Goal: Transaction & Acquisition: Book appointment/travel/reservation

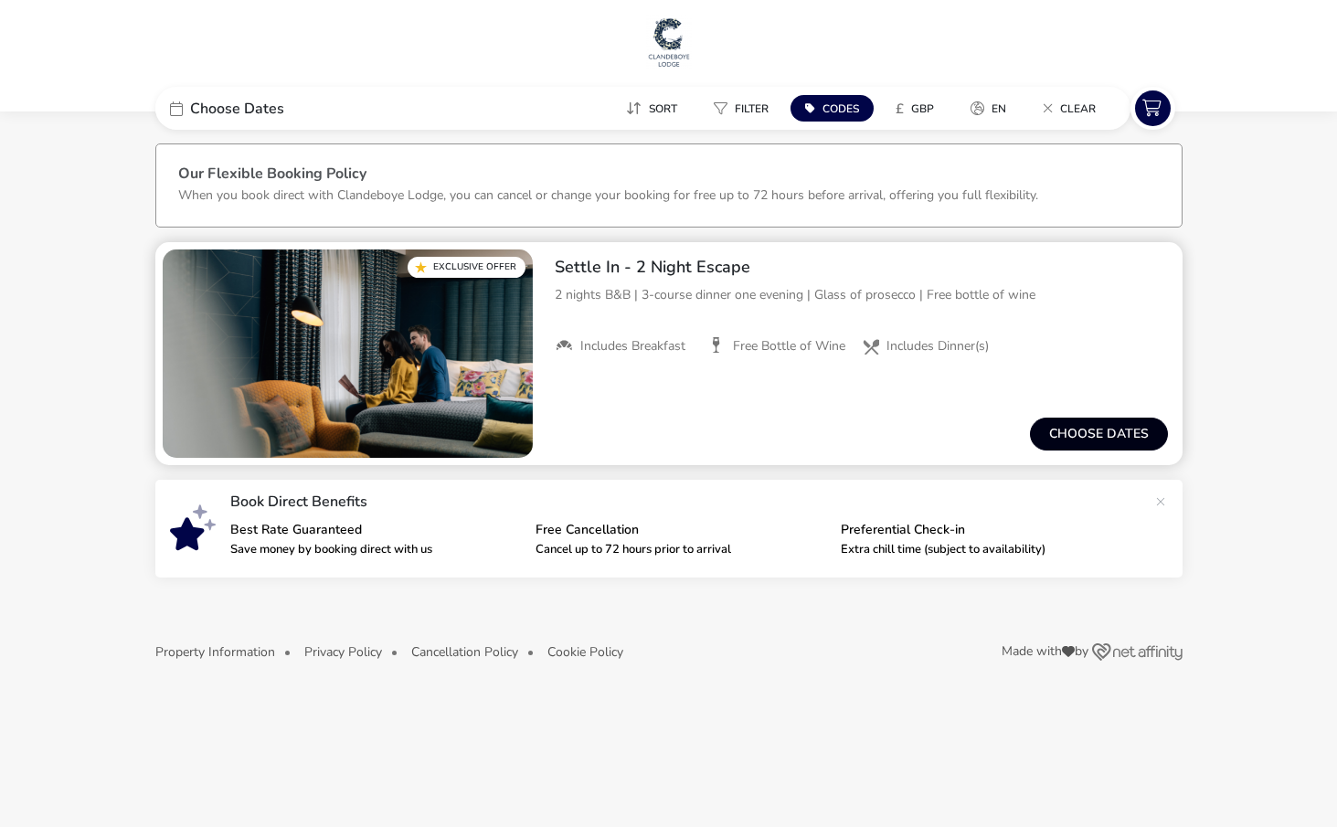
click at [1087, 426] on button "Choose dates" at bounding box center [1099, 434] width 138 height 33
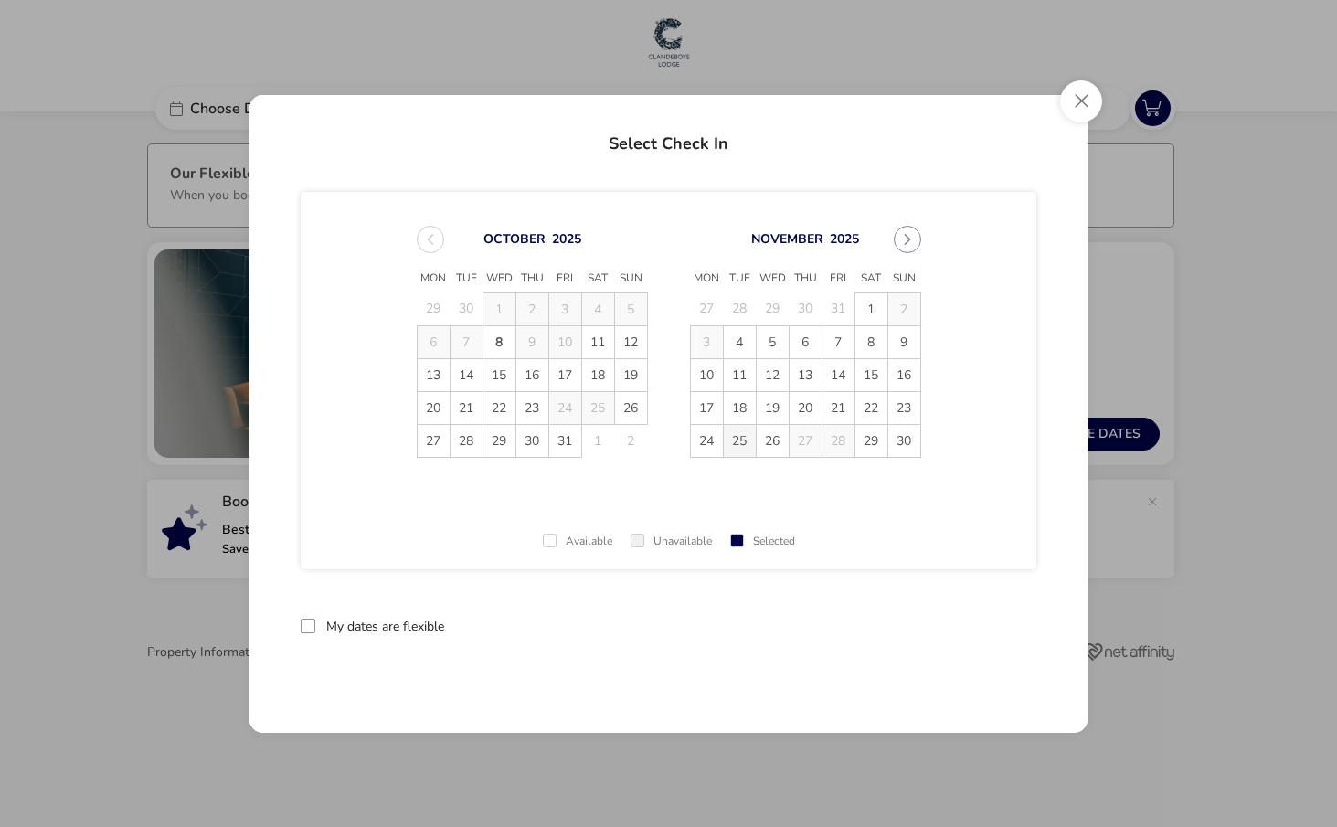
click at [734, 440] on span "25" at bounding box center [740, 441] width 32 height 32
drag, startPoint x: 811, startPoint y: 440, endPoint x: 887, endPoint y: 523, distance: 113.2
click at [810, 440] on span "27" at bounding box center [805, 441] width 32 height 32
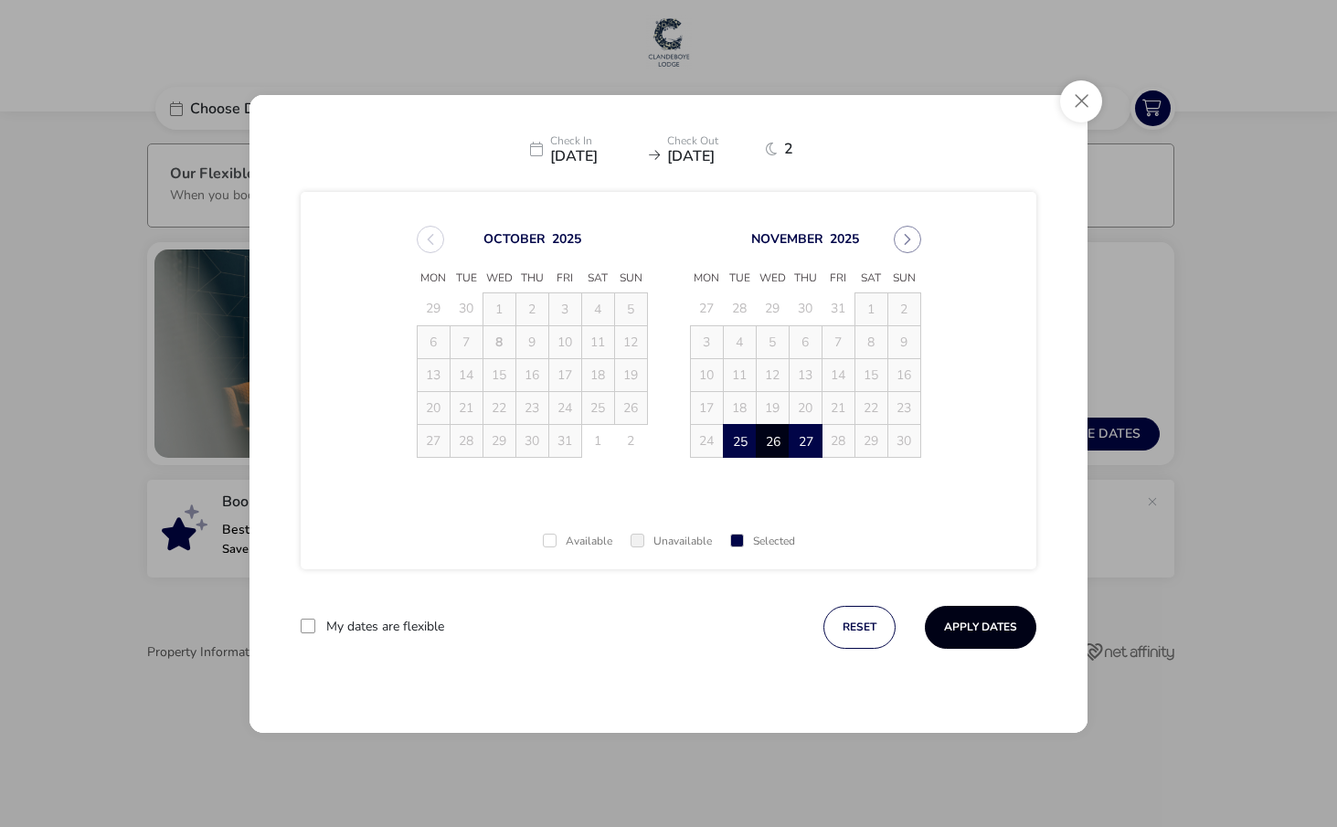
click at [980, 624] on button "Apply Dates" at bounding box center [980, 627] width 111 height 43
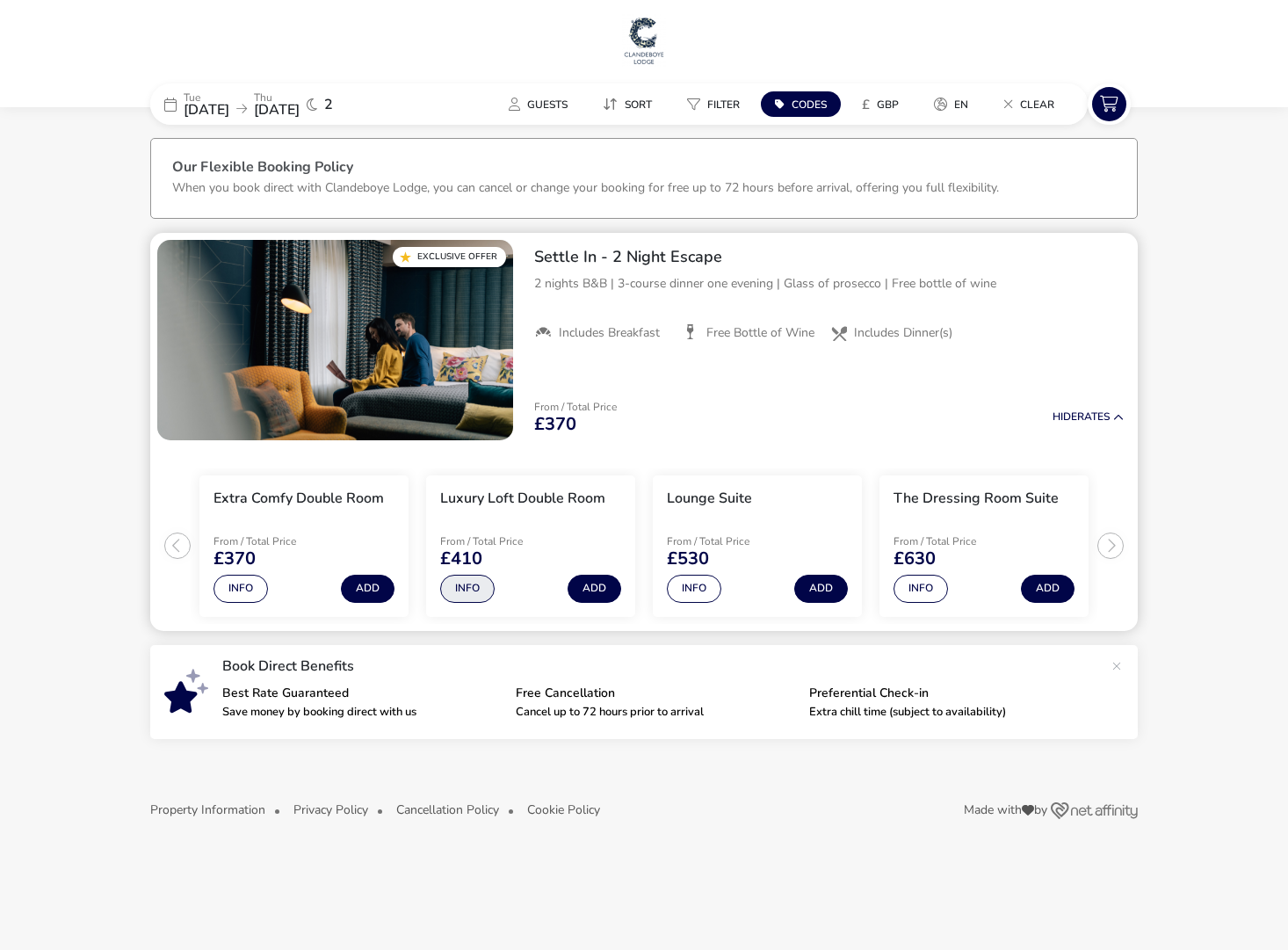
click at [475, 586] on button "Info" at bounding box center [467, 588] width 55 height 28
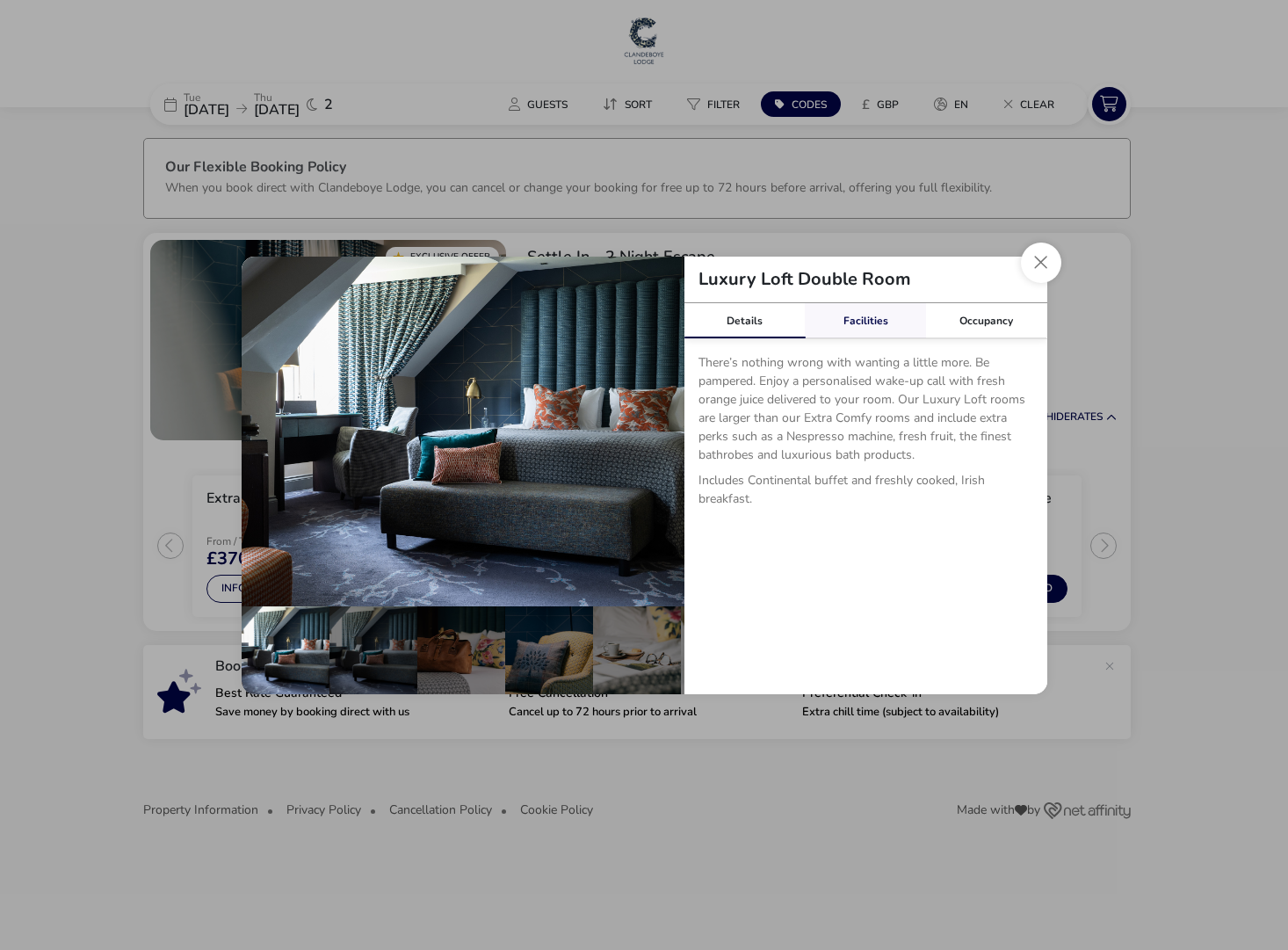
click at [871, 325] on link "Facilities" at bounding box center [865, 320] width 121 height 36
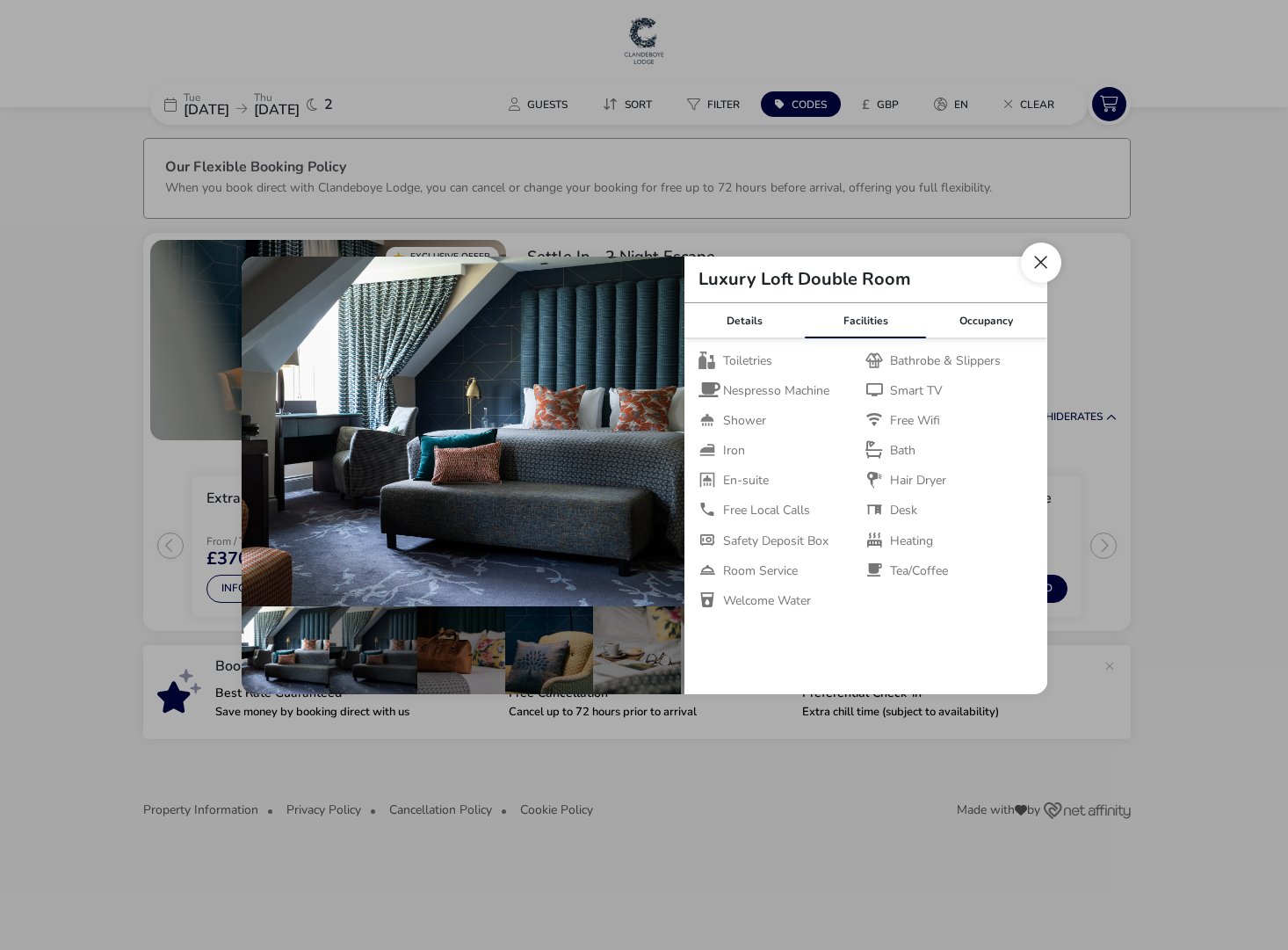
click at [1039, 262] on button "Close dialog" at bounding box center [1041, 262] width 40 height 40
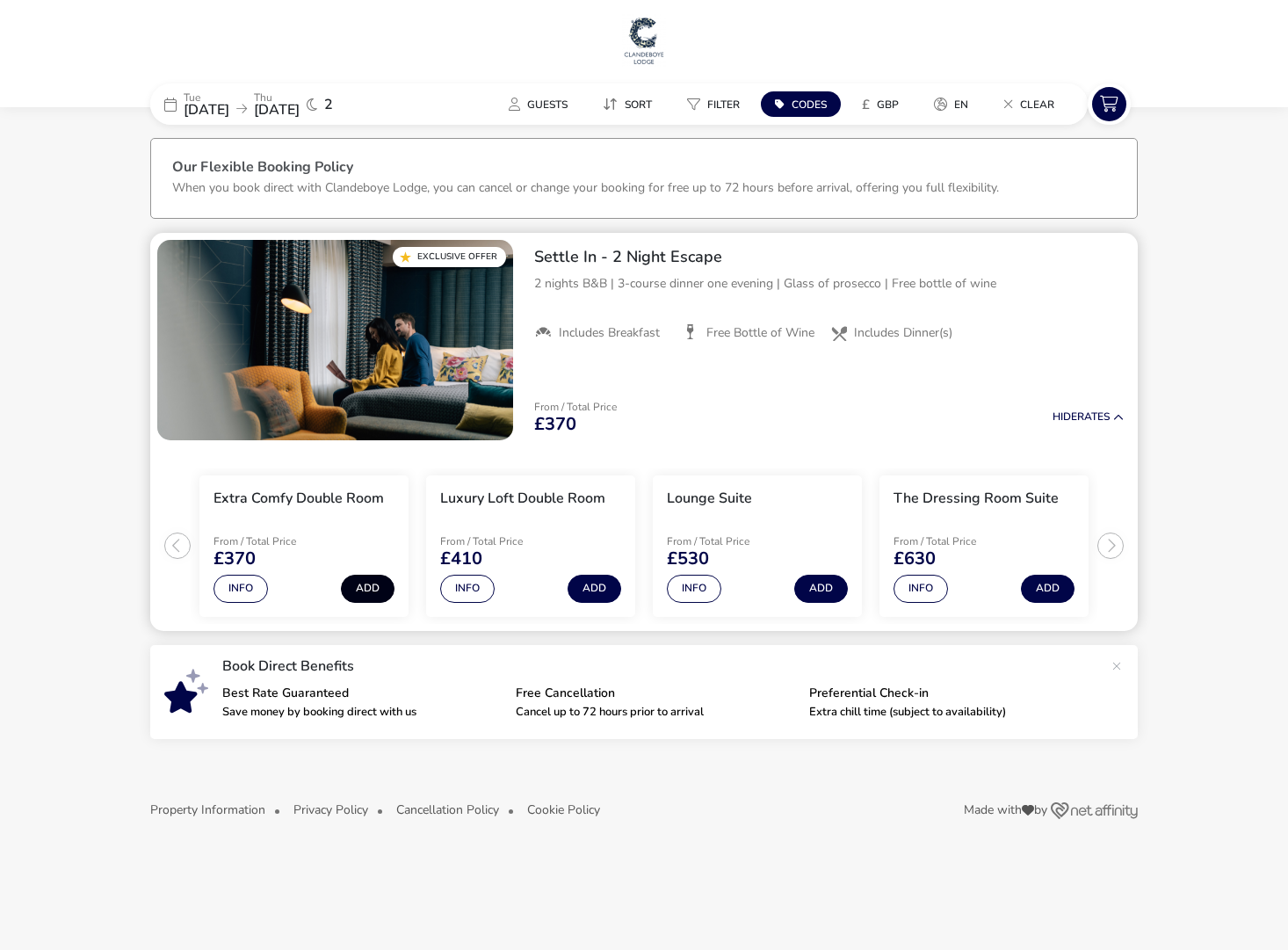
click at [365, 591] on button "Add" at bounding box center [368, 588] width 54 height 28
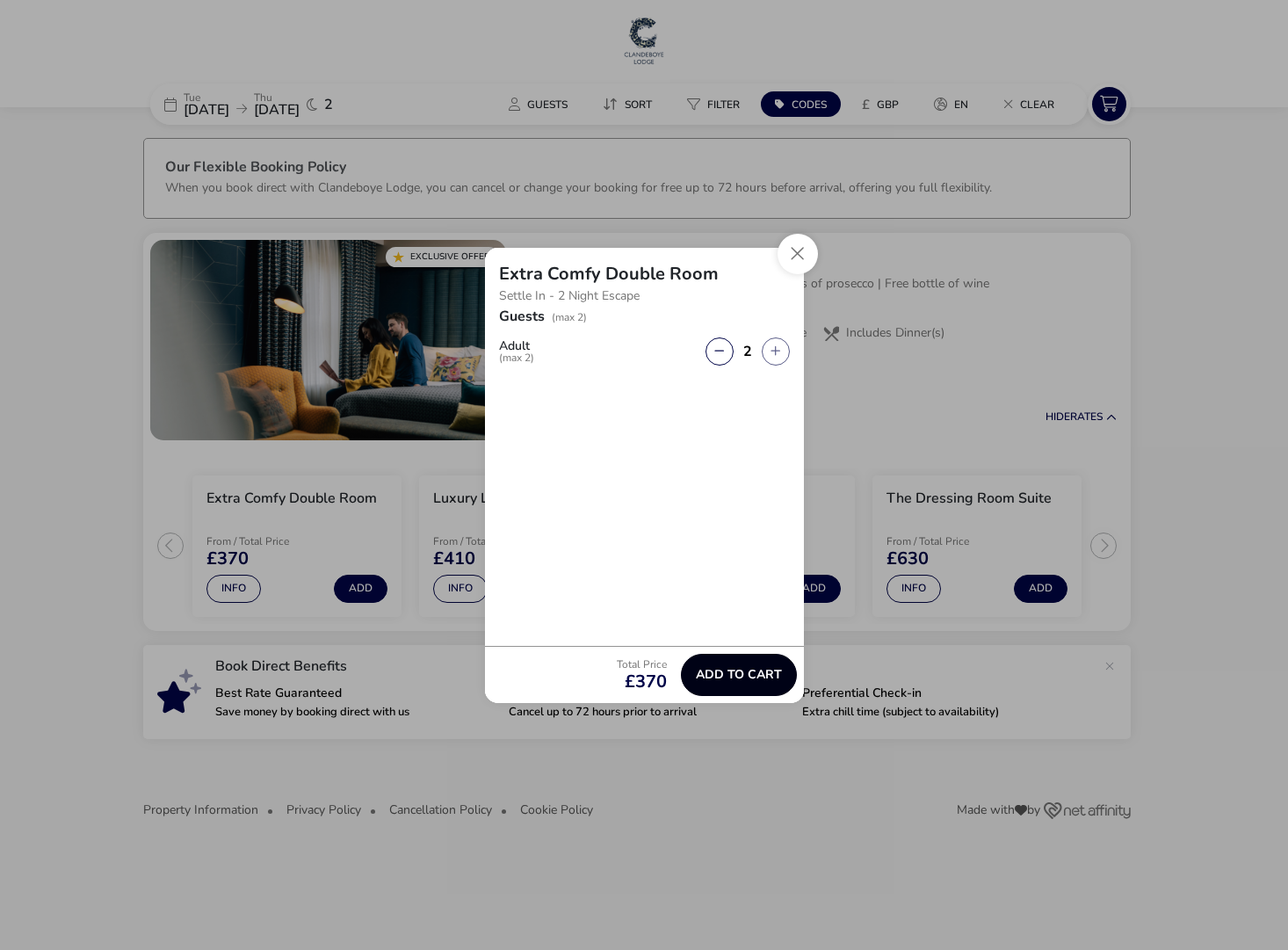
click at [726, 683] on button "Add to cart" at bounding box center [738, 675] width 116 height 42
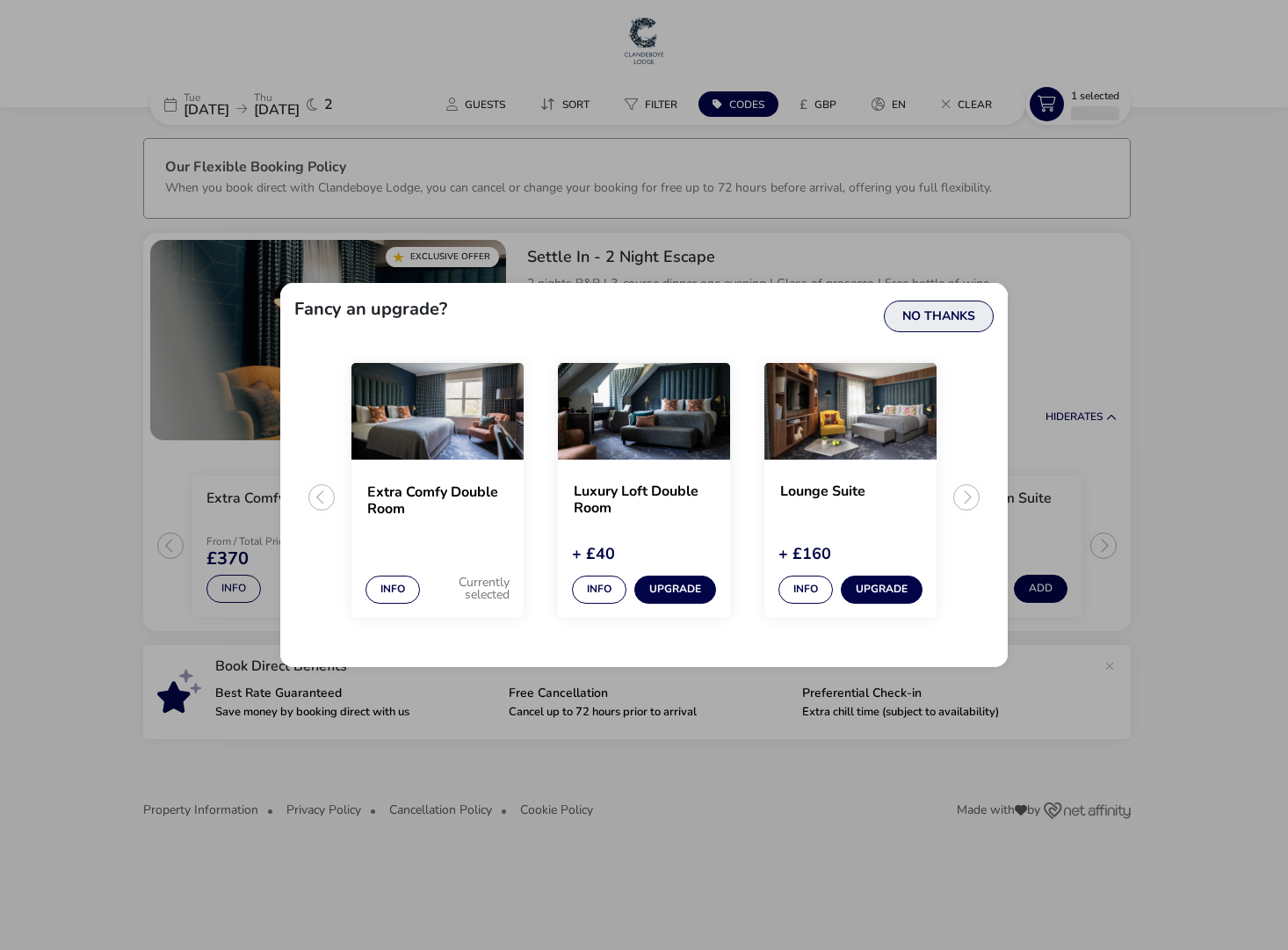
click at [949, 315] on button "No Thanks" at bounding box center [938, 316] width 110 height 32
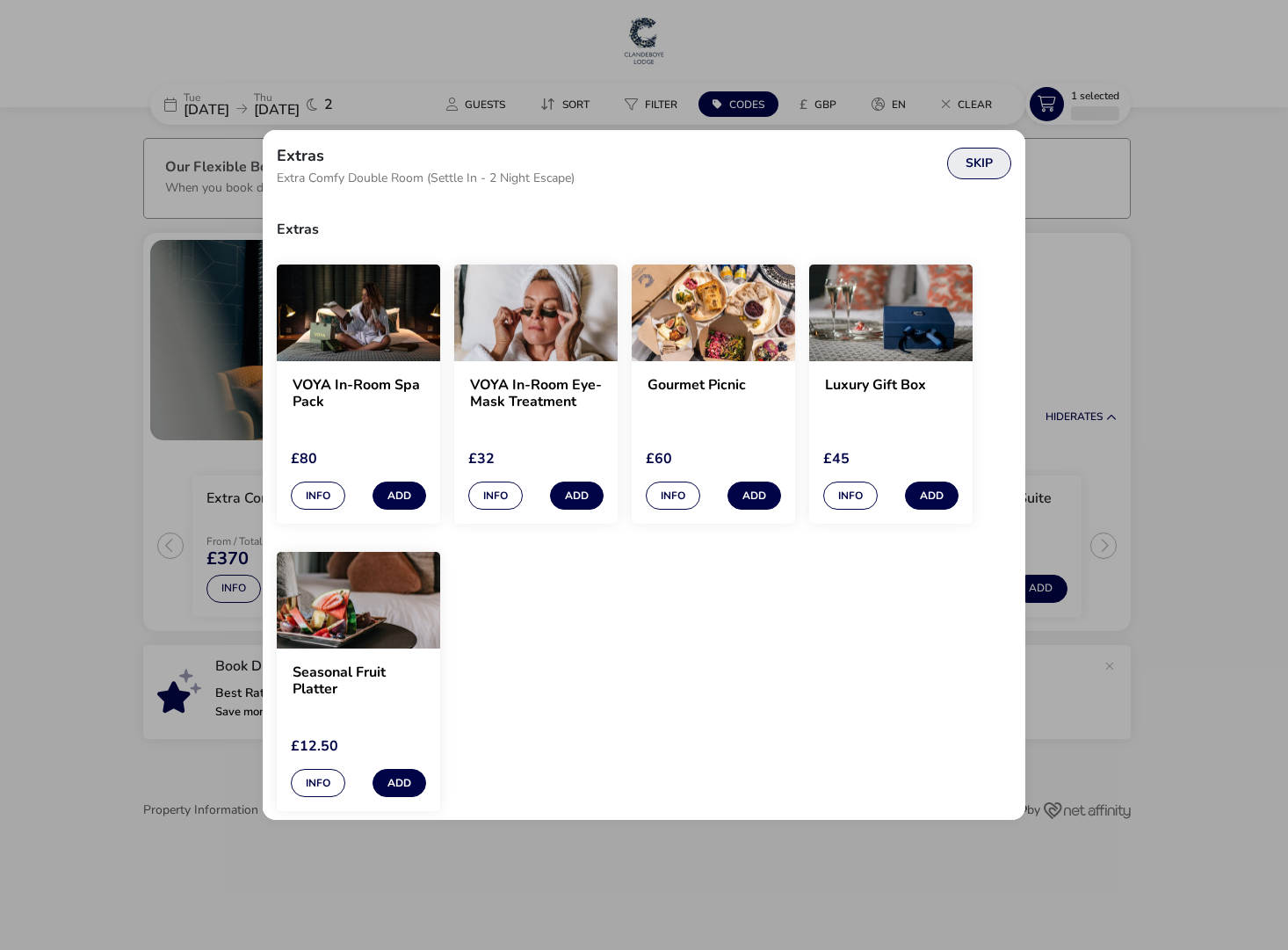
click at [981, 163] on button "Skip" at bounding box center [978, 163] width 64 height 32
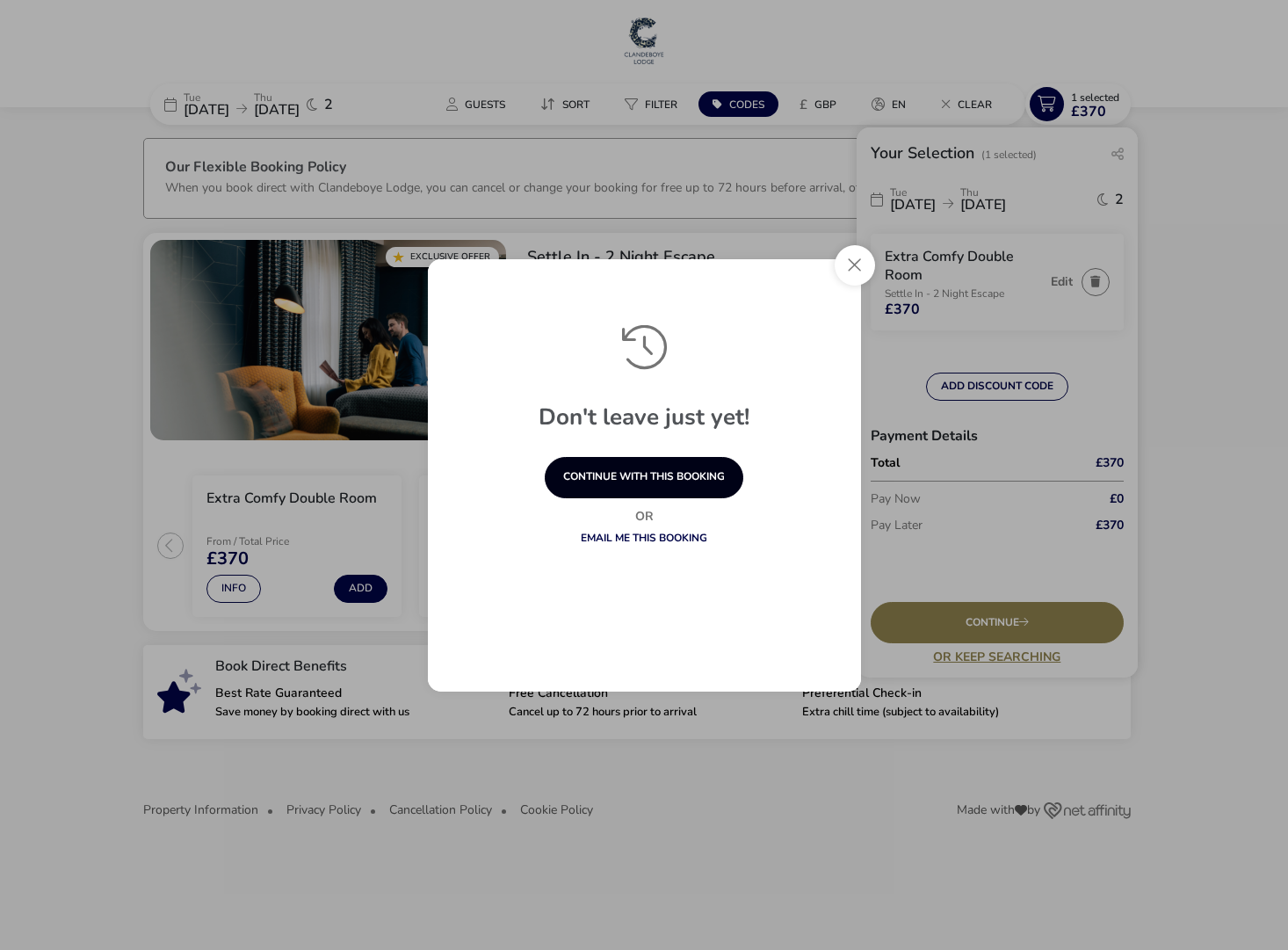
click at [655, 476] on button "continue with this booking" at bounding box center [644, 477] width 199 height 41
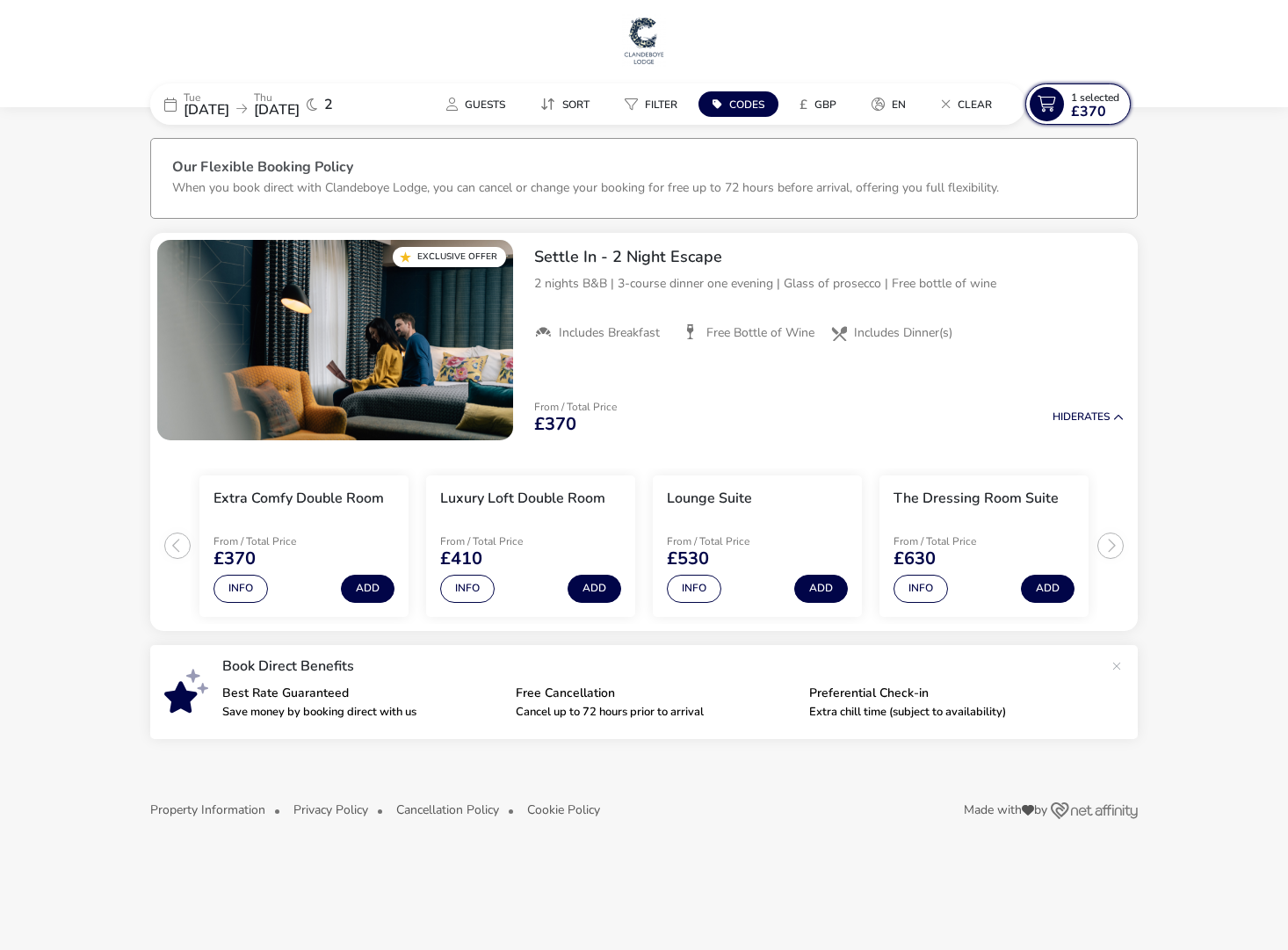
click at [1084, 99] on span "1 Selected" at bounding box center [1095, 97] width 48 height 14
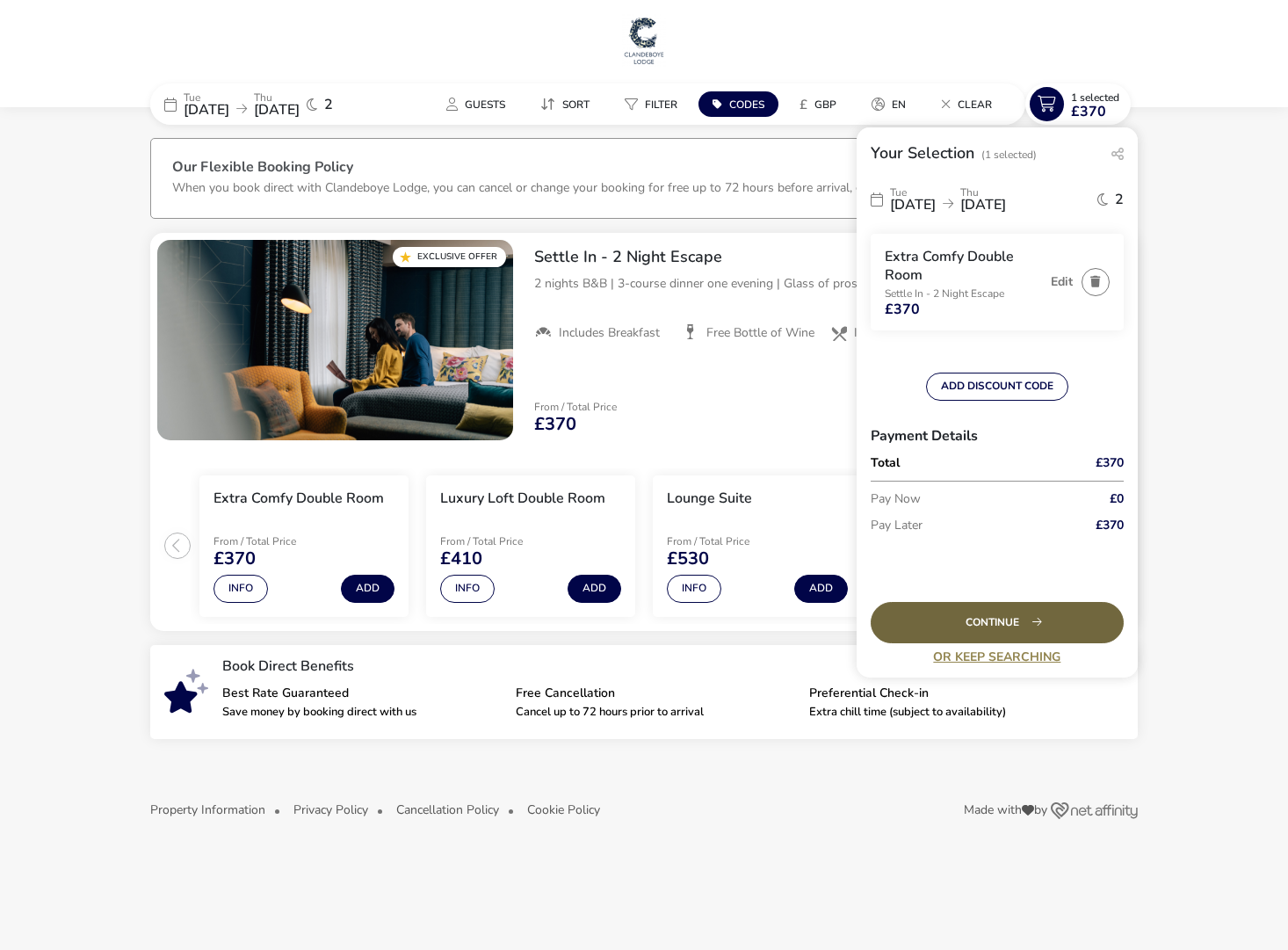
click at [991, 629] on div "Continue" at bounding box center [997, 622] width 253 height 41
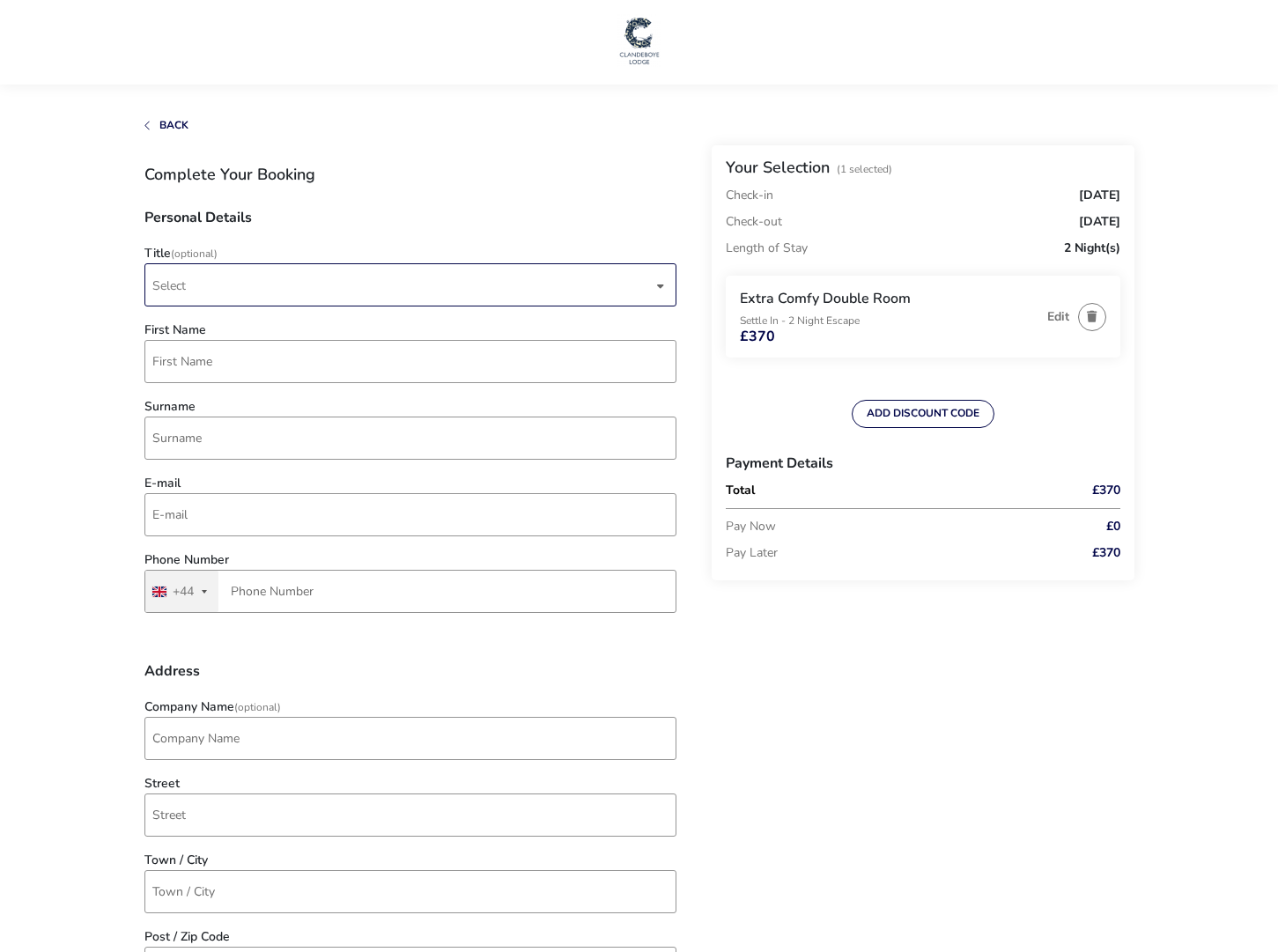
click at [180, 285] on span "Select" at bounding box center [169, 285] width 34 height 16
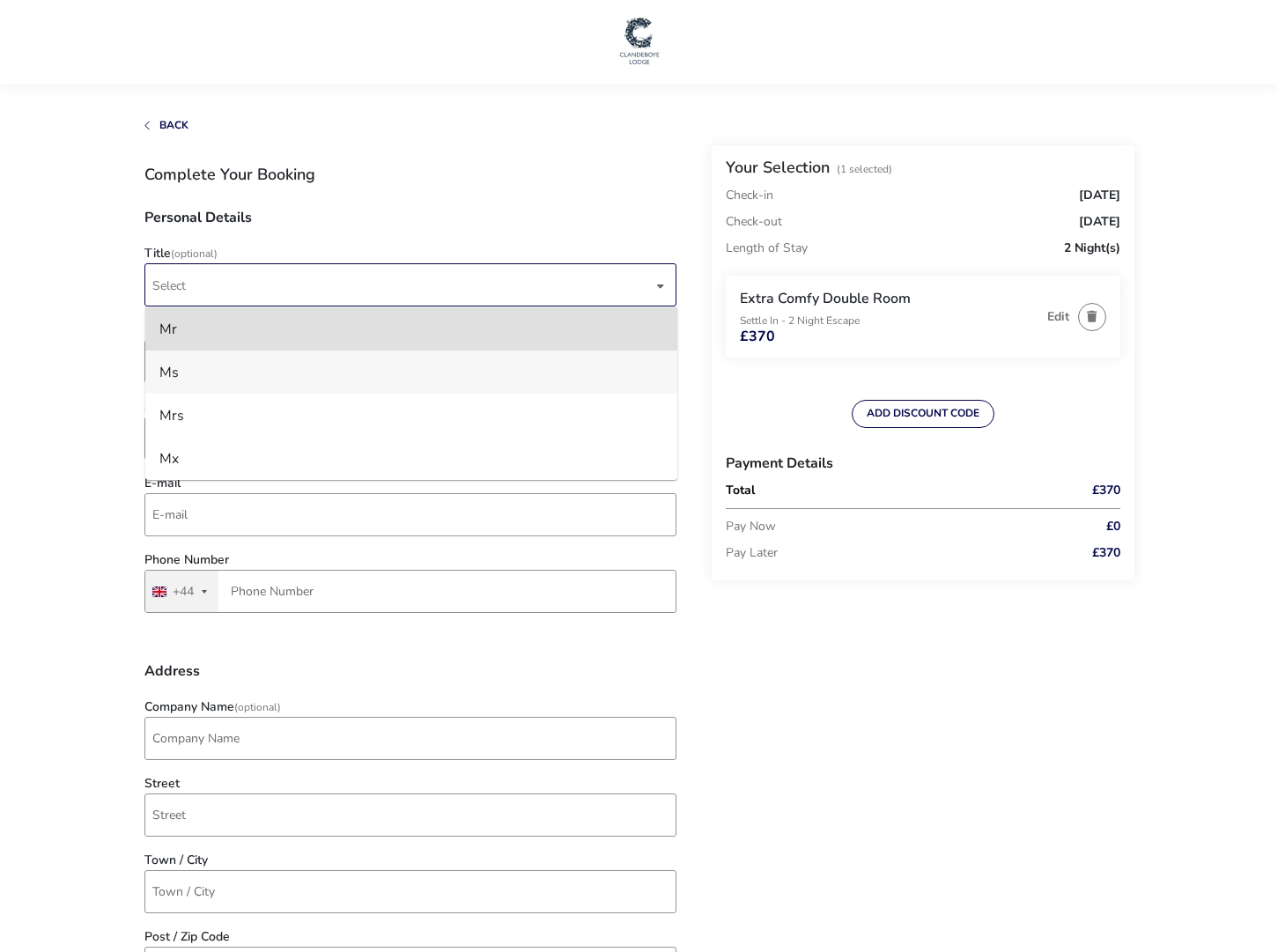
click at [157, 362] on li "Ms" at bounding box center [412, 372] width 532 height 43
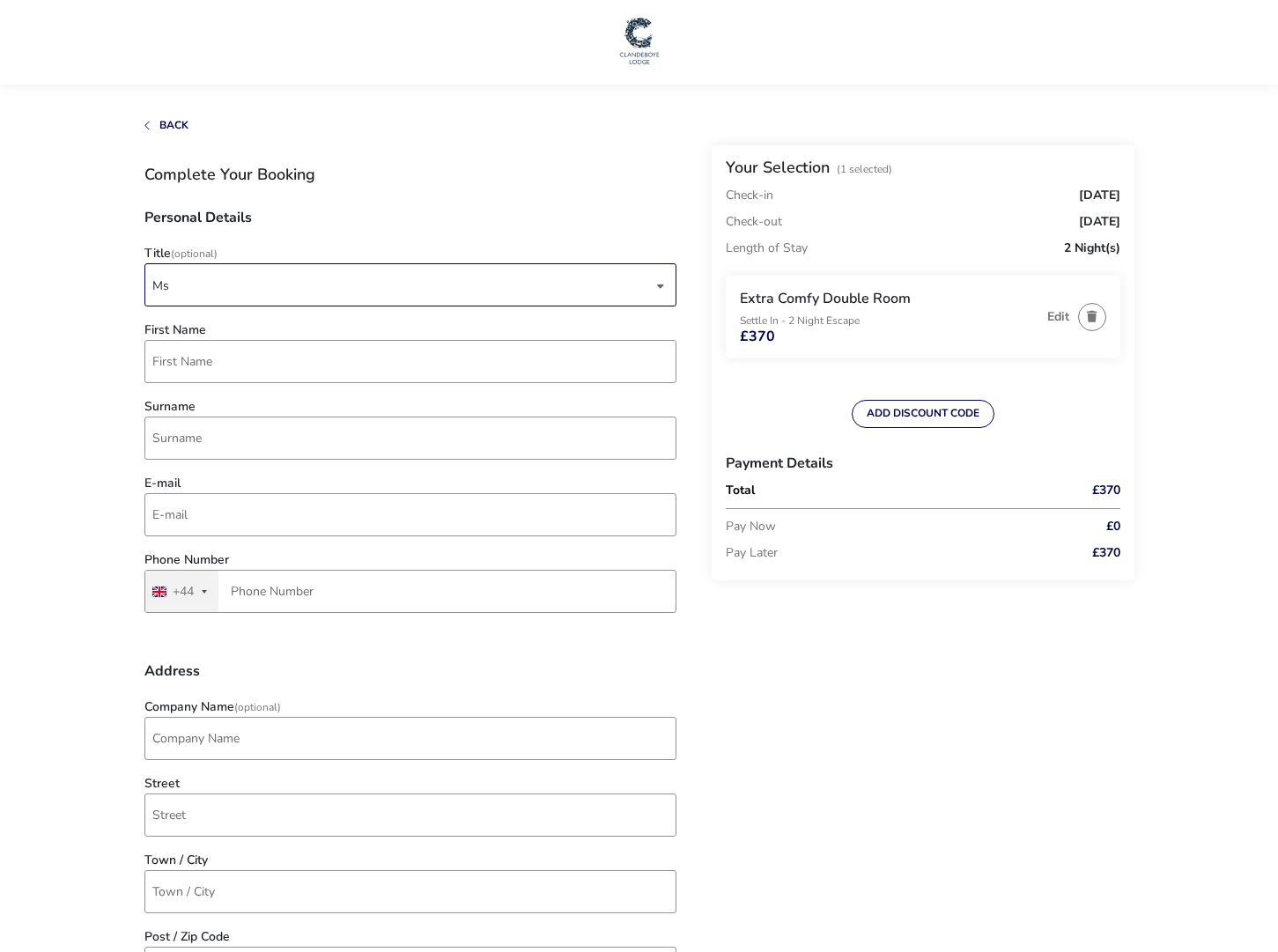
click at [666, 285] on div "Ms" at bounding box center [411, 284] width 532 height 43
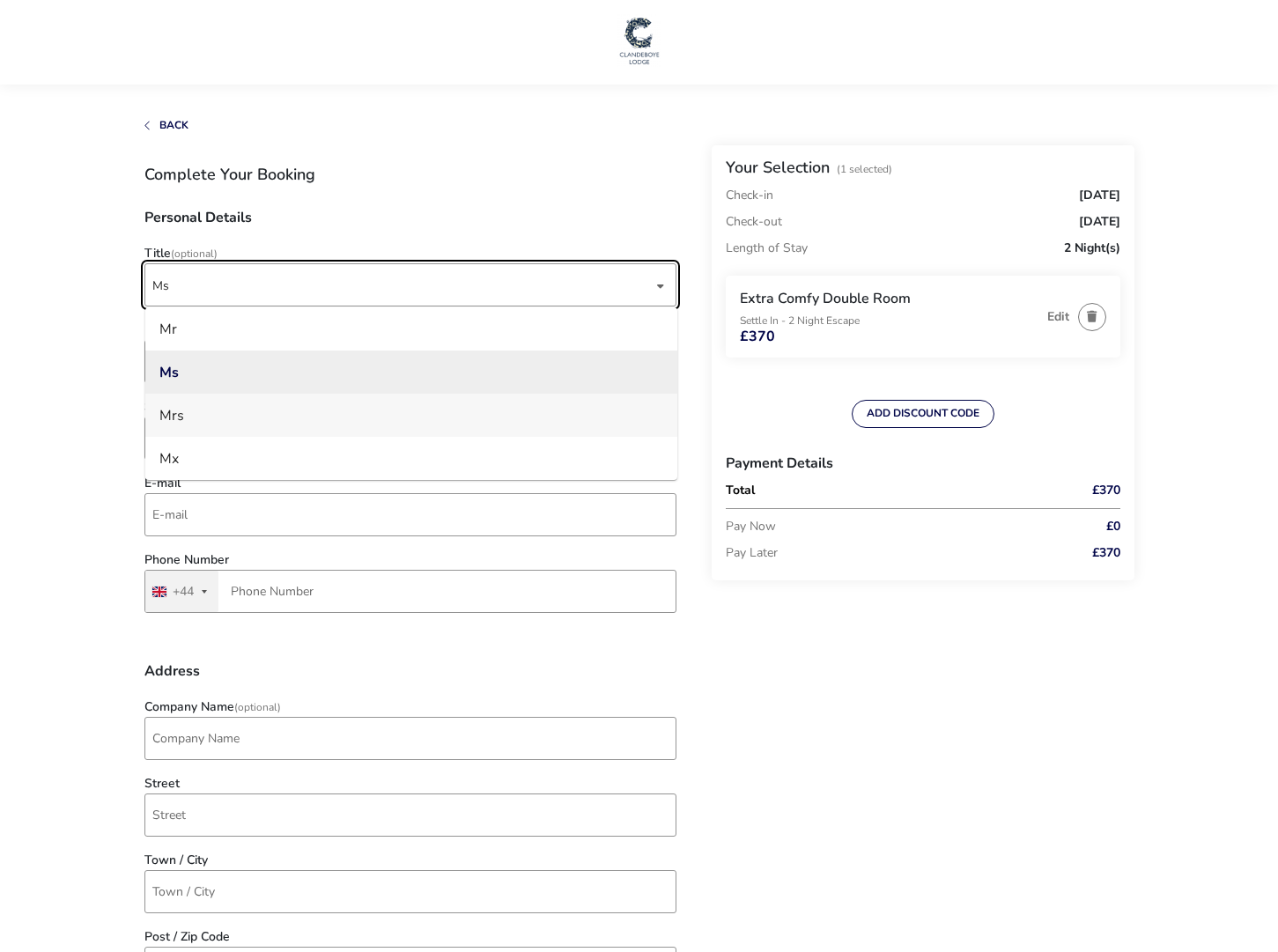
click at [187, 410] on li "Mrs" at bounding box center [412, 414] width 532 height 43
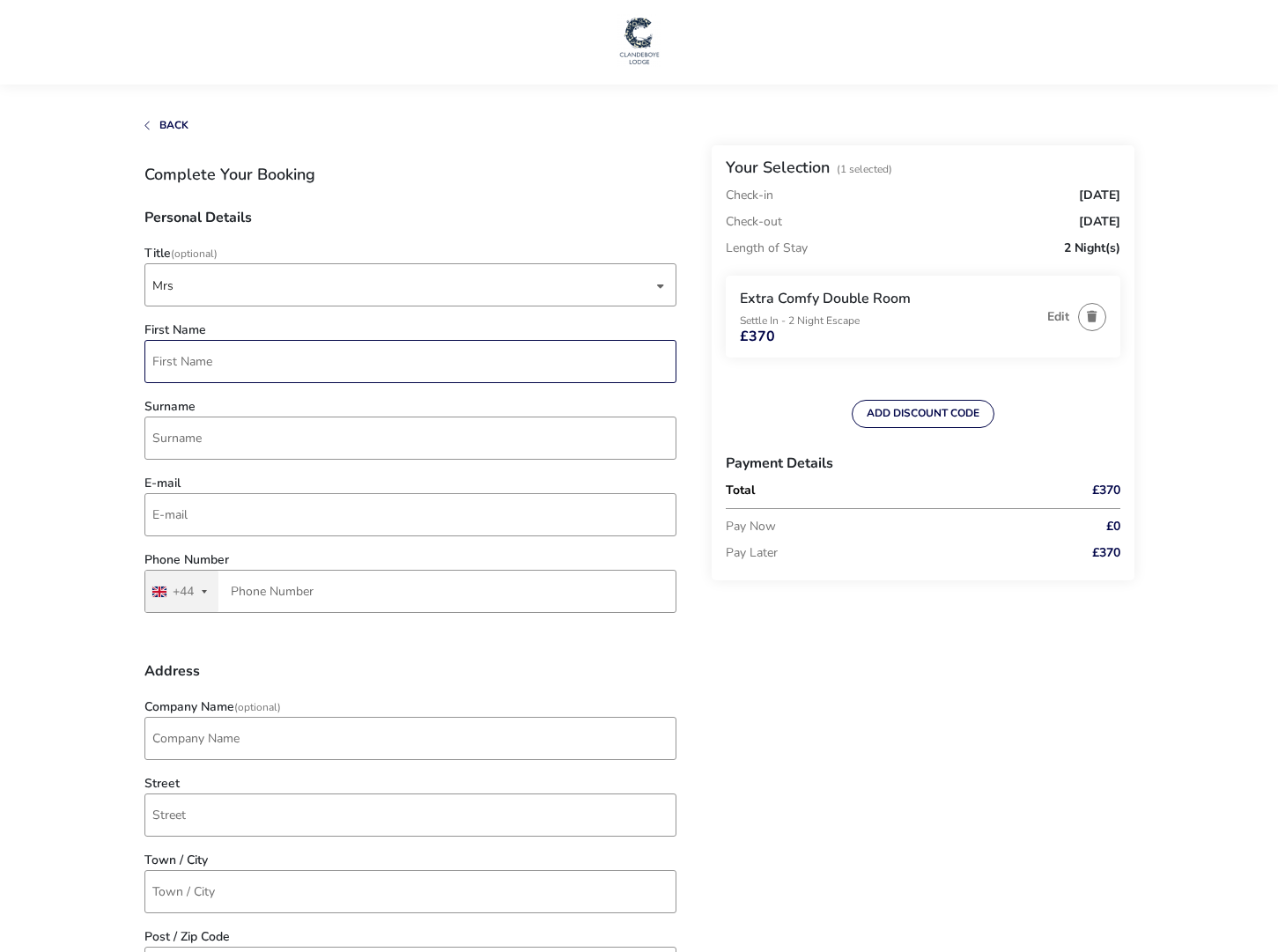
click at [177, 357] on input "First Name" at bounding box center [411, 361] width 532 height 43
type input "[PERSON_NAME]"
type input "7737 056920"
type input "20 [GEOGRAPHIC_DATA]"
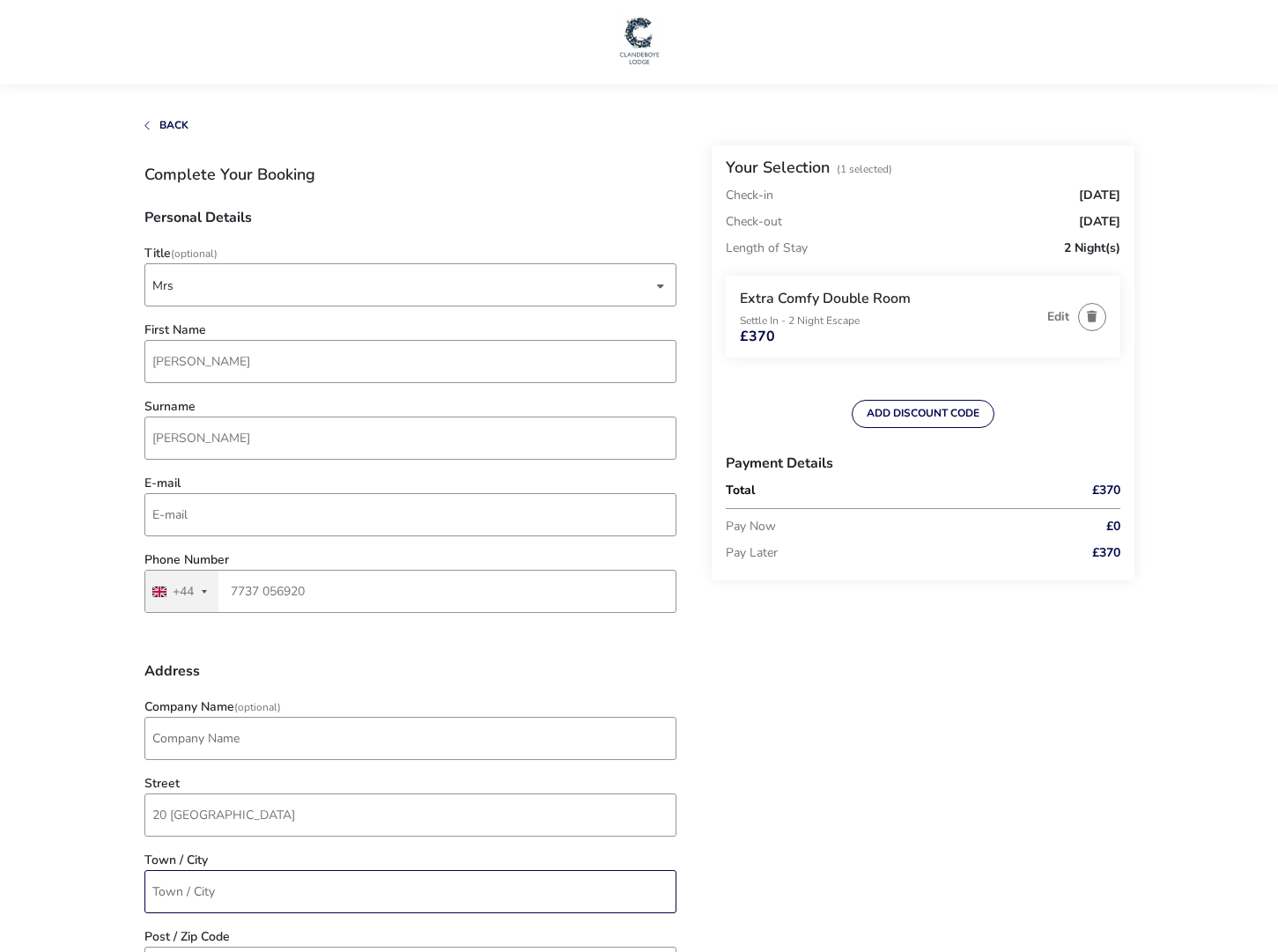
type input "Coleraine"
type input "BT51 4XW"
click at [163, 516] on input "E-mail" at bounding box center [411, 515] width 532 height 43
type input "[EMAIL_ADDRESS][DOMAIN_NAME]"
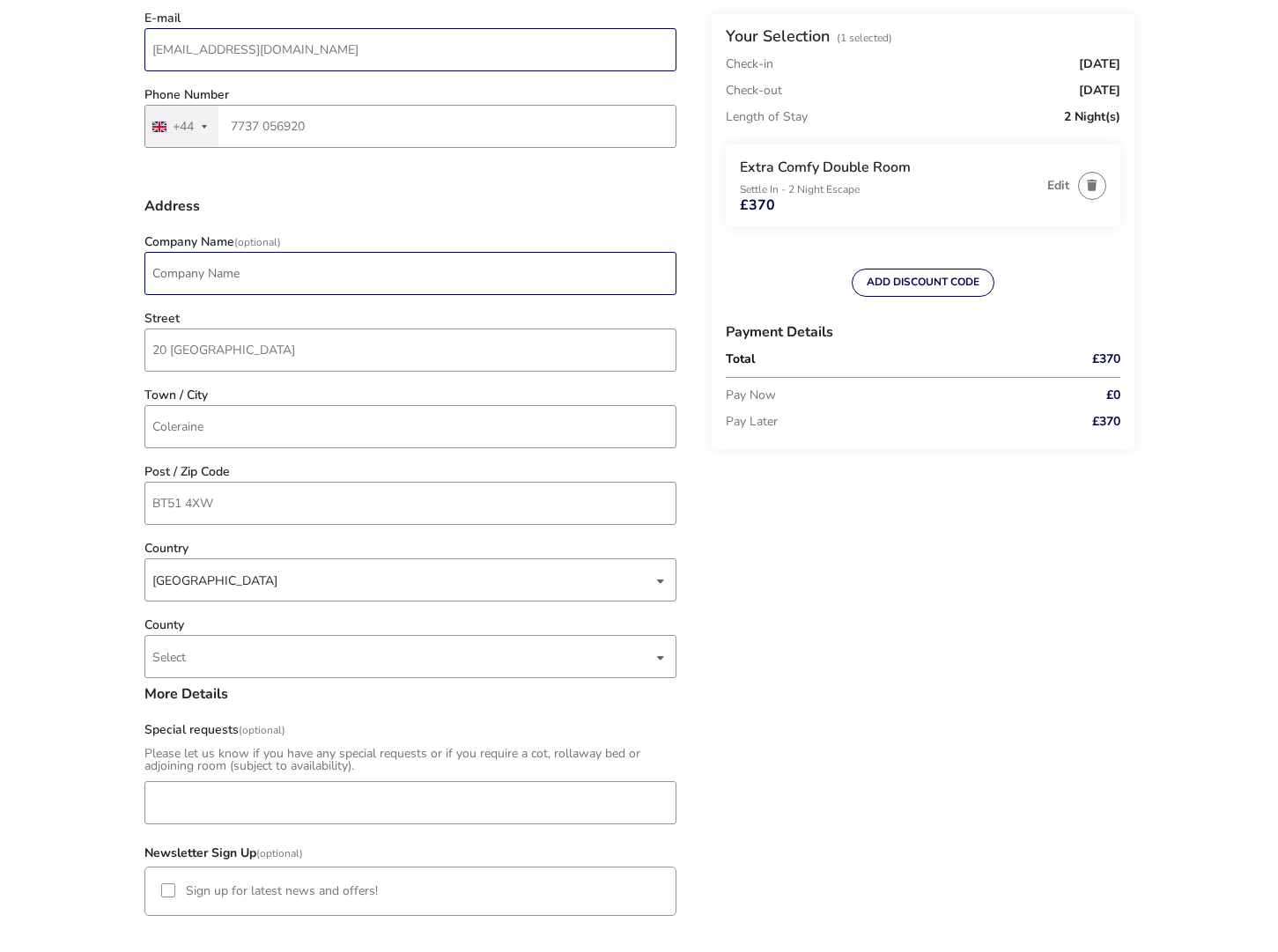
scroll to position [468, 0]
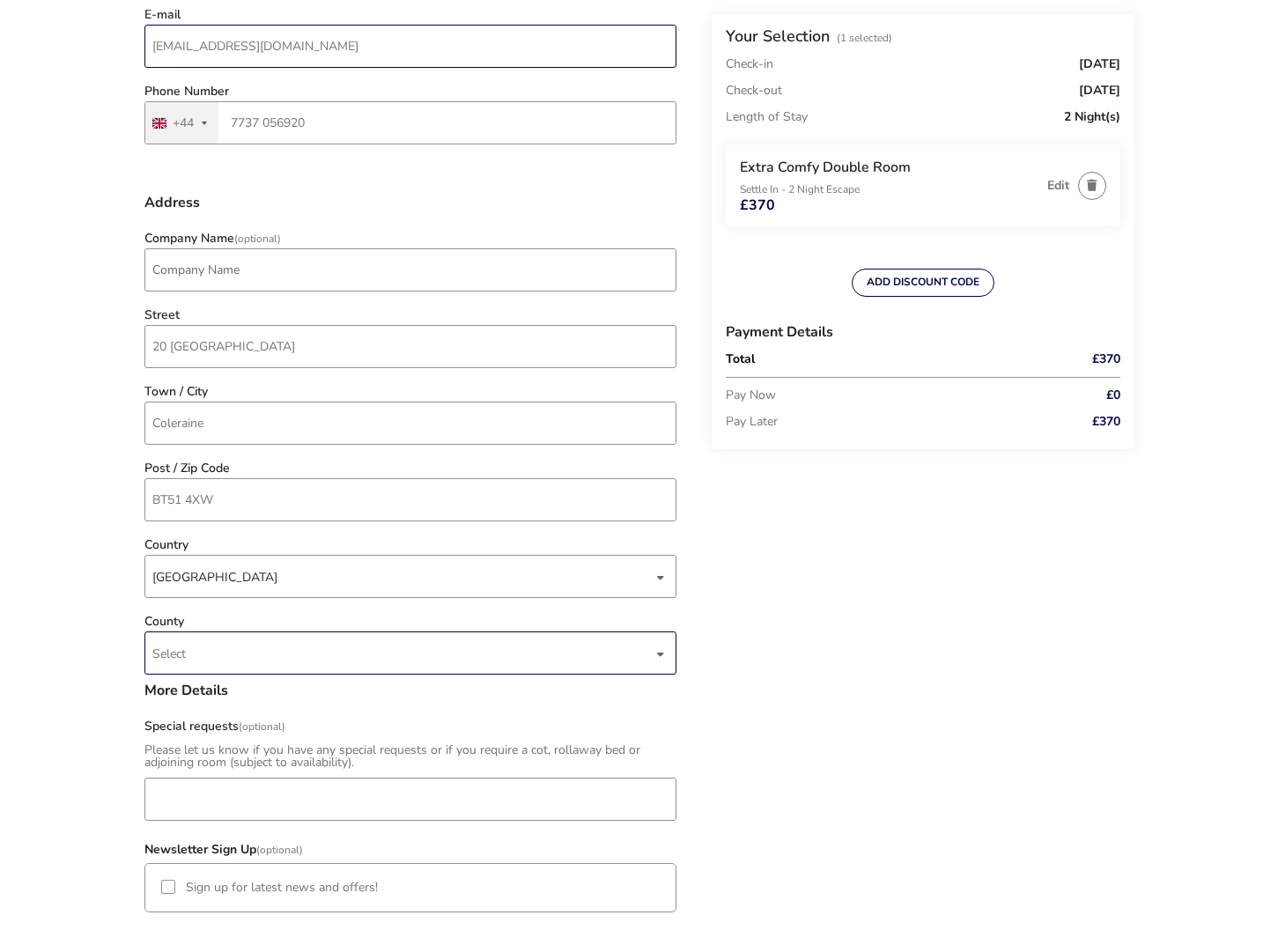
click at [658, 658] on div "dropdown trigger" at bounding box center [660, 654] width 9 height 35
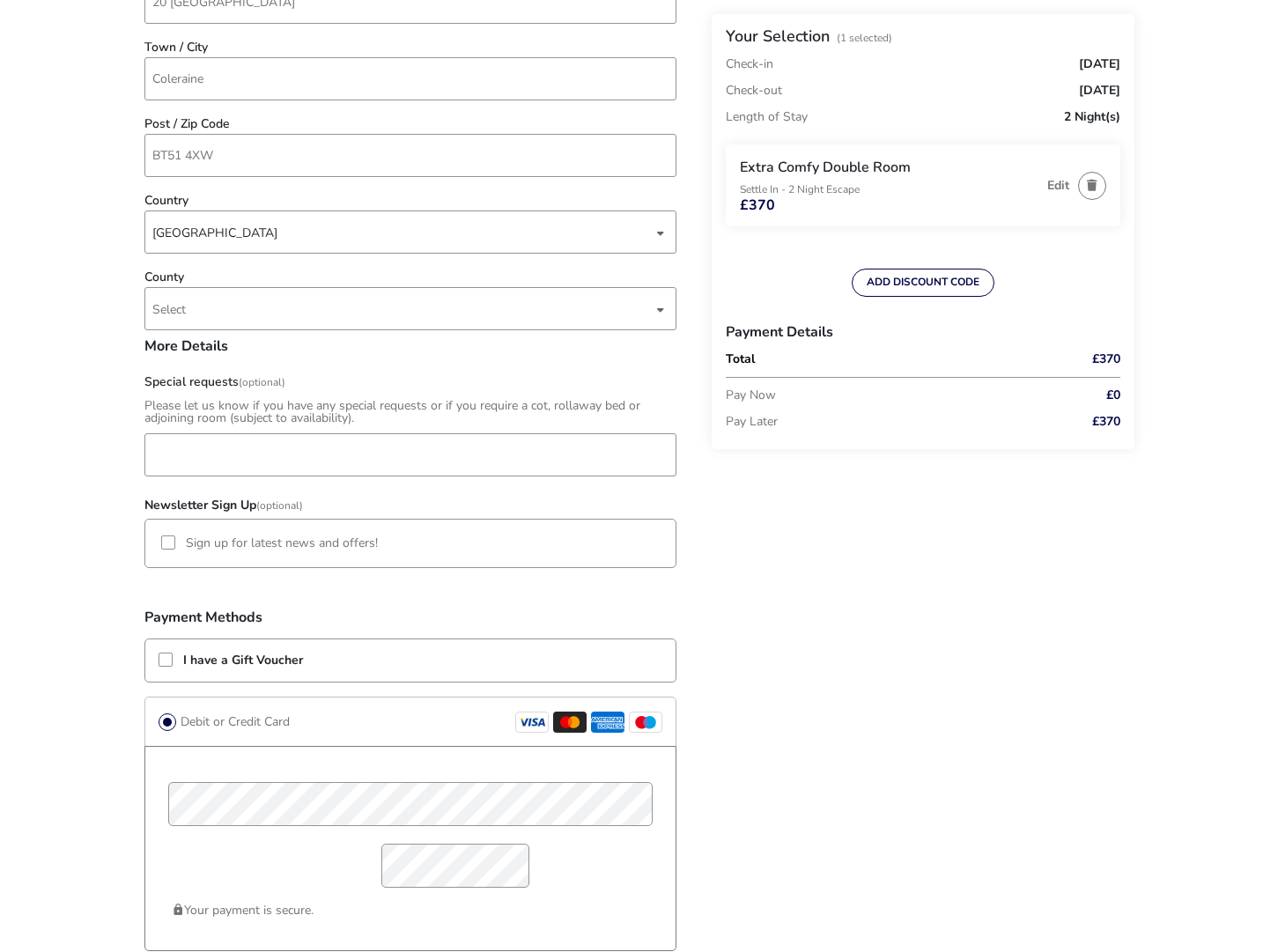
scroll to position [816, 0]
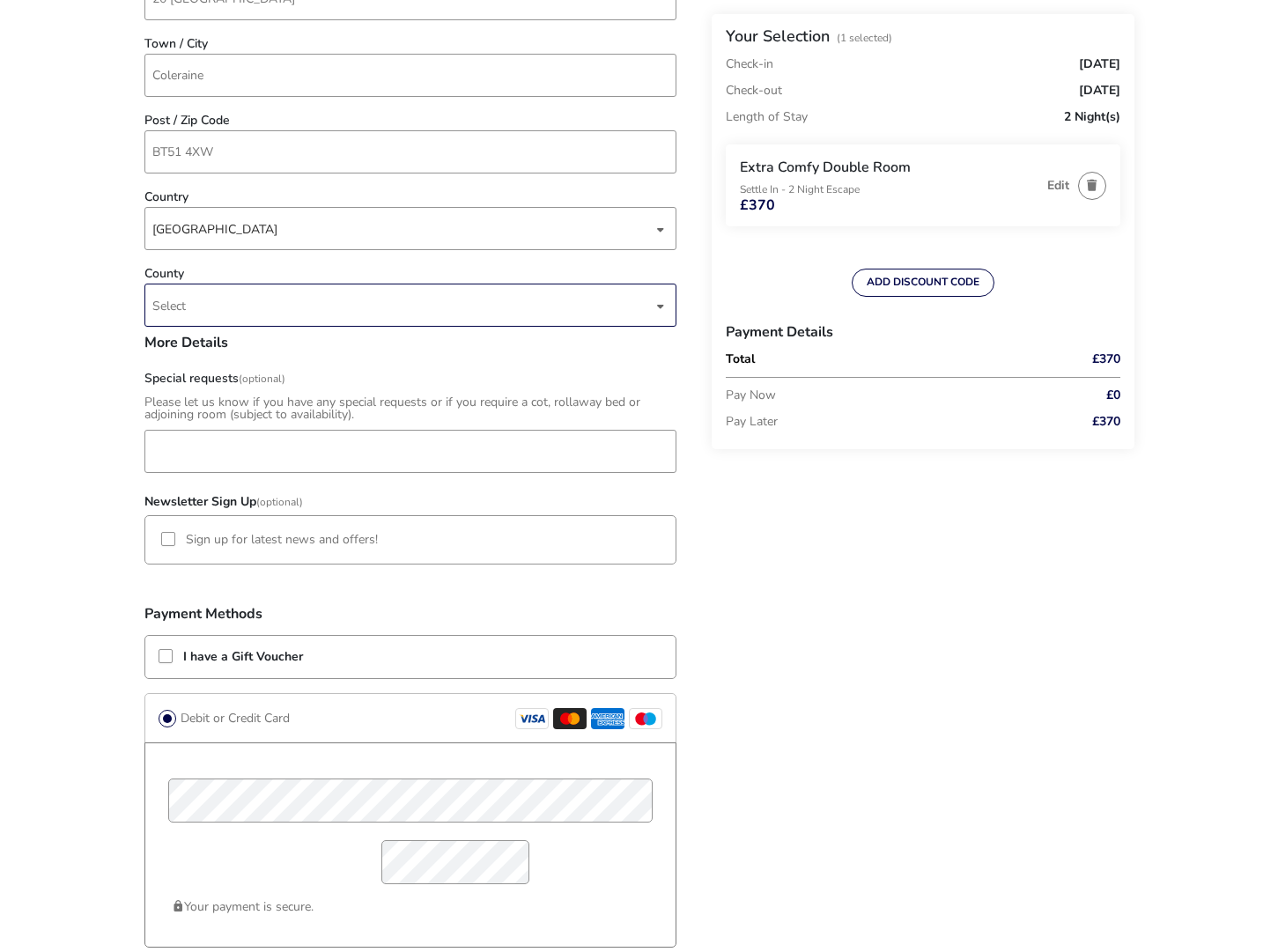
click at [661, 306] on div "dropdown trigger" at bounding box center [660, 306] width 9 height 35
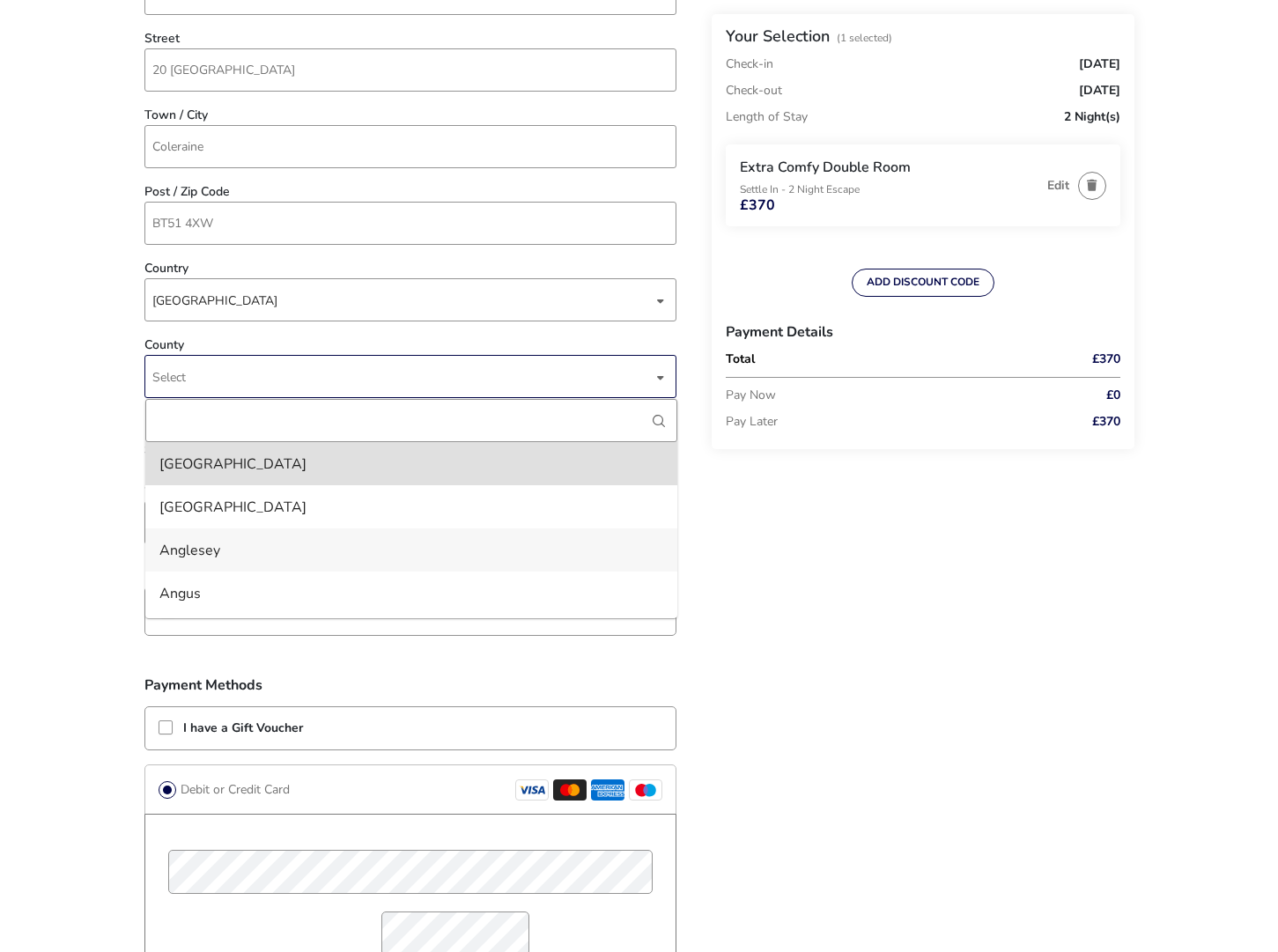
scroll to position [739, 0]
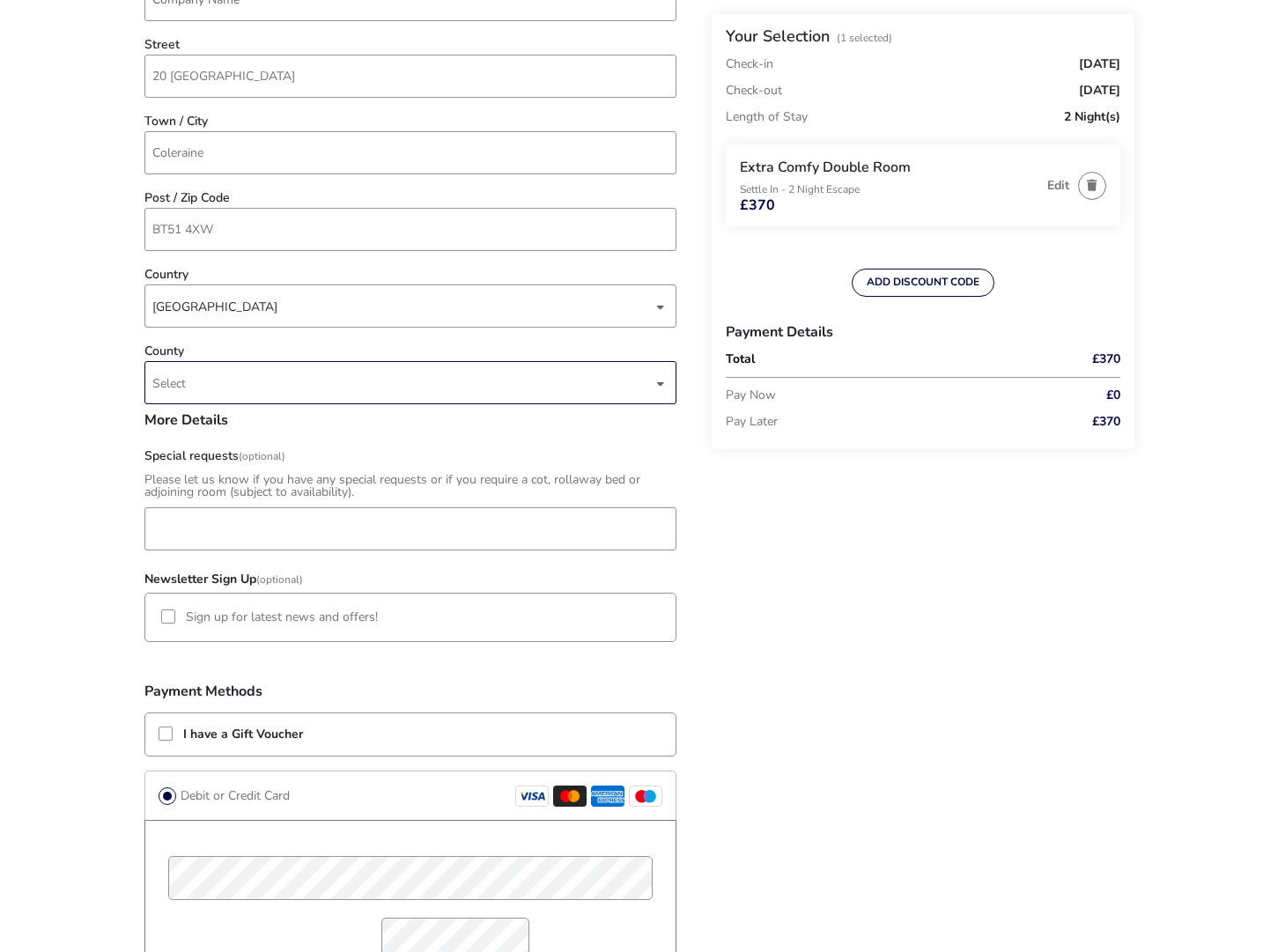
click at [658, 385] on div "dropdown trigger" at bounding box center [660, 383] width 9 height 35
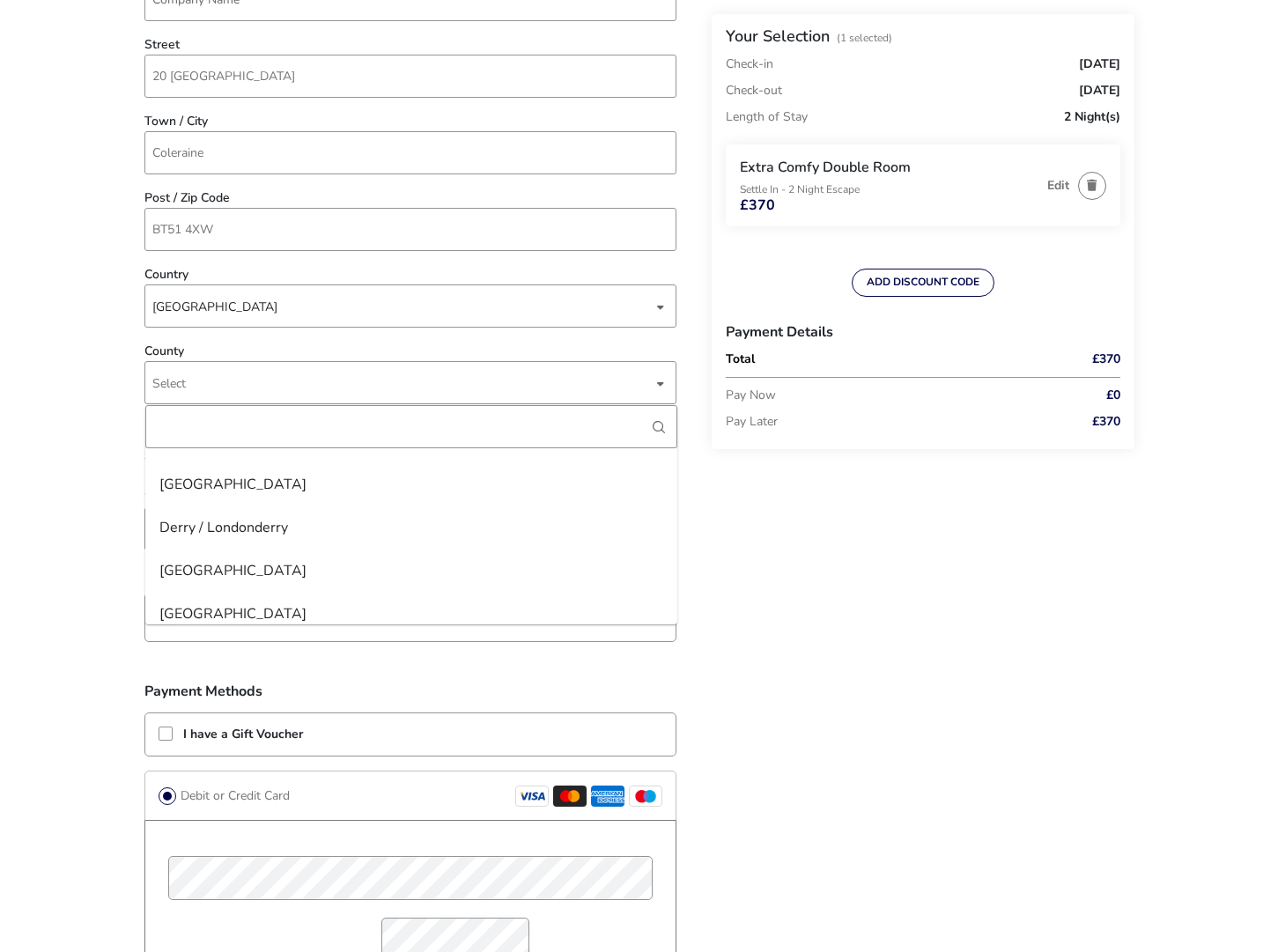
scroll to position [1166, 0]
click at [271, 516] on li "Derry / Londonderry" at bounding box center [412, 512] width 532 height 43
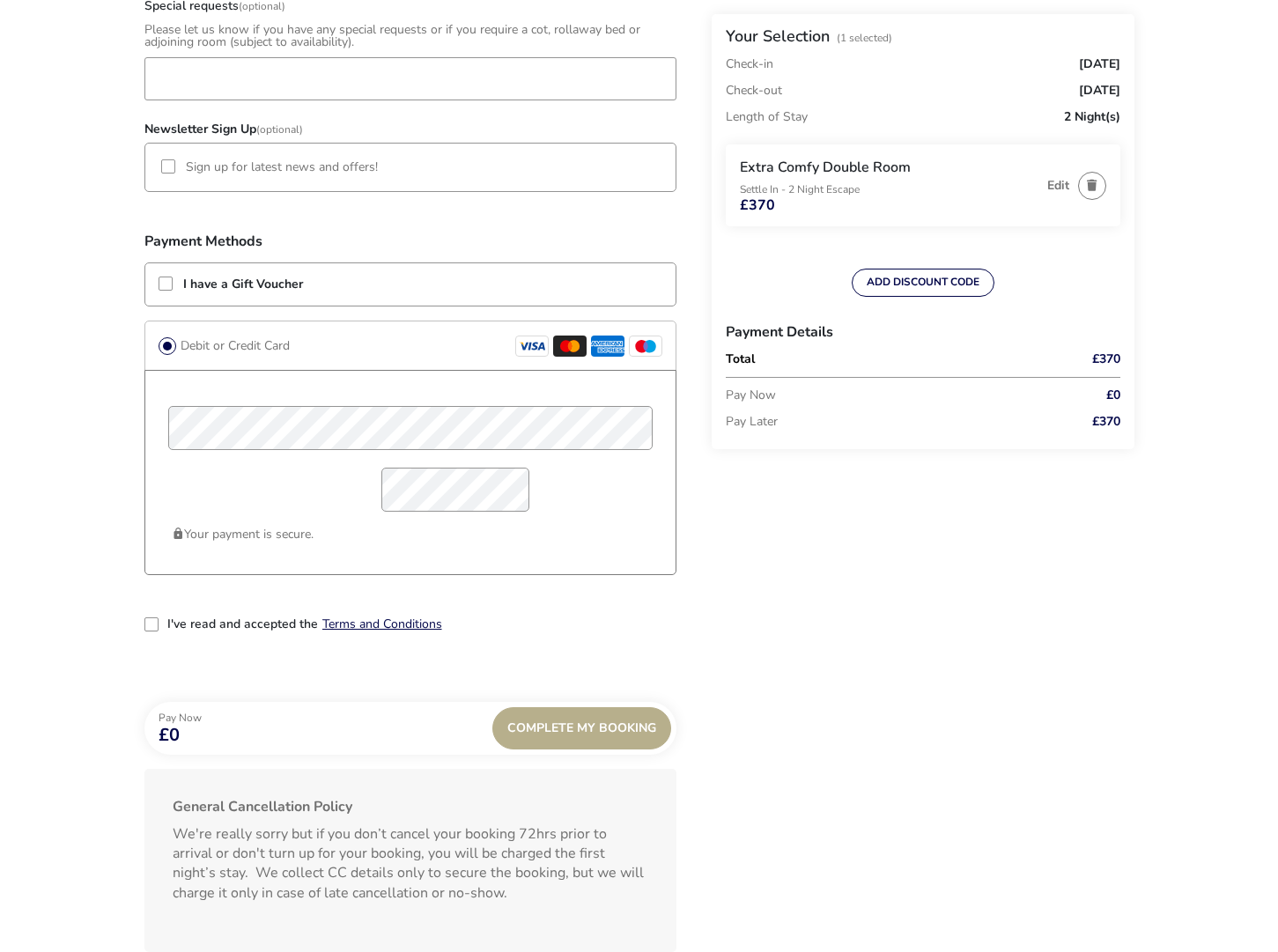
scroll to position [1304, 0]
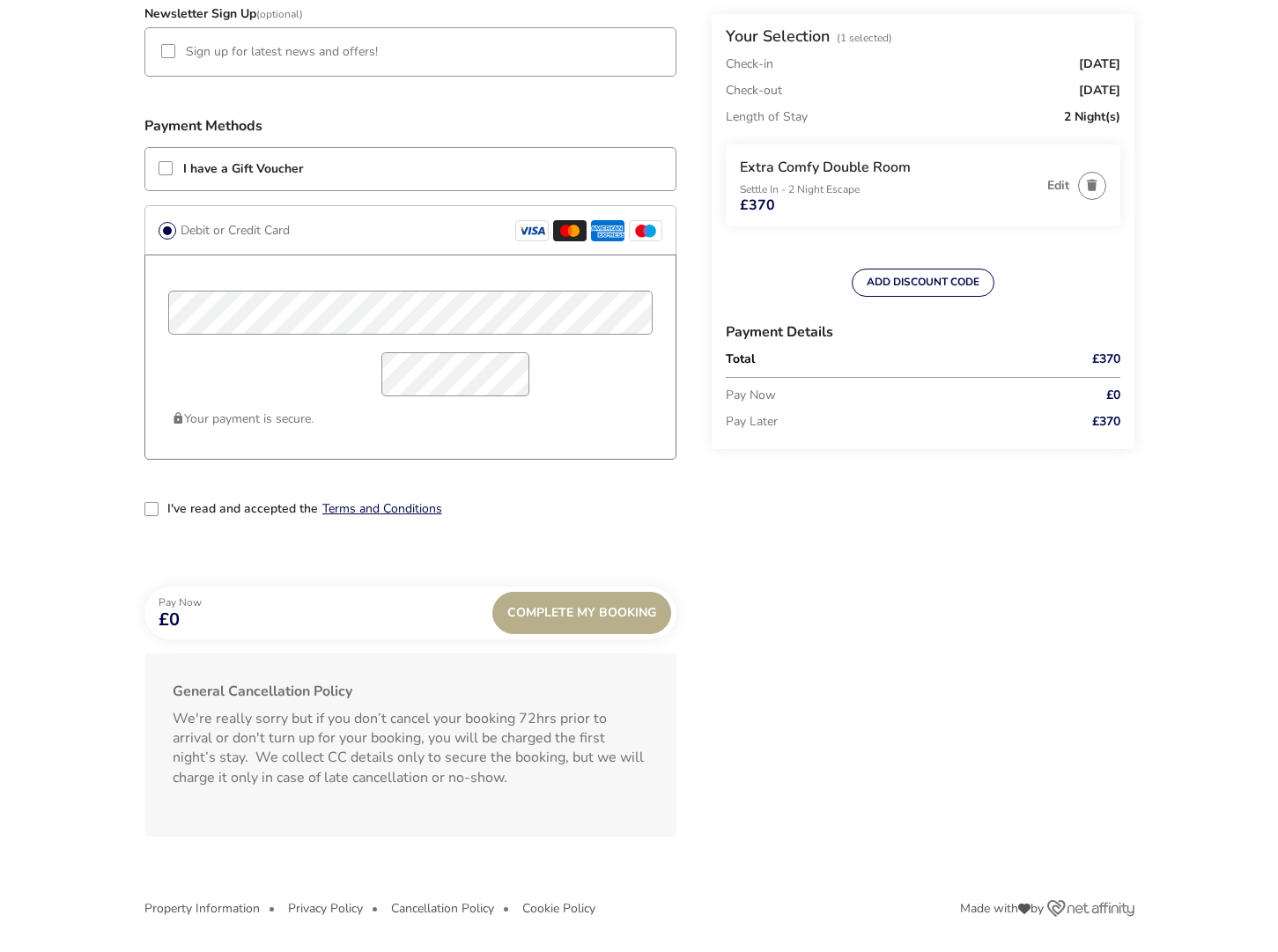
click at [147, 507] on div "2-term_condi" at bounding box center [151, 509] width 14 height 14
click at [591, 614] on div "Complete My Booking" at bounding box center [581, 613] width 178 height 42
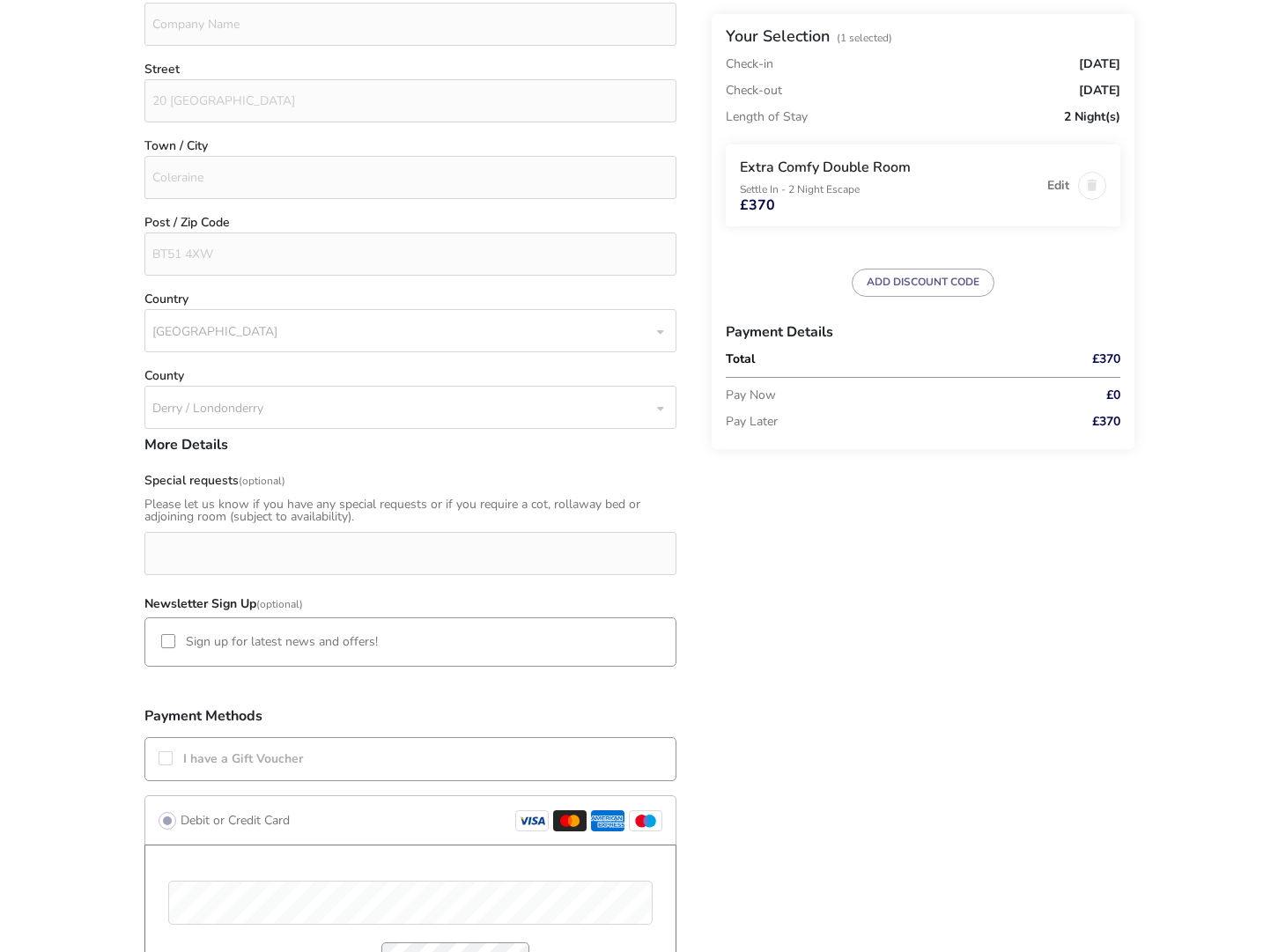
scroll to position [754, 0]
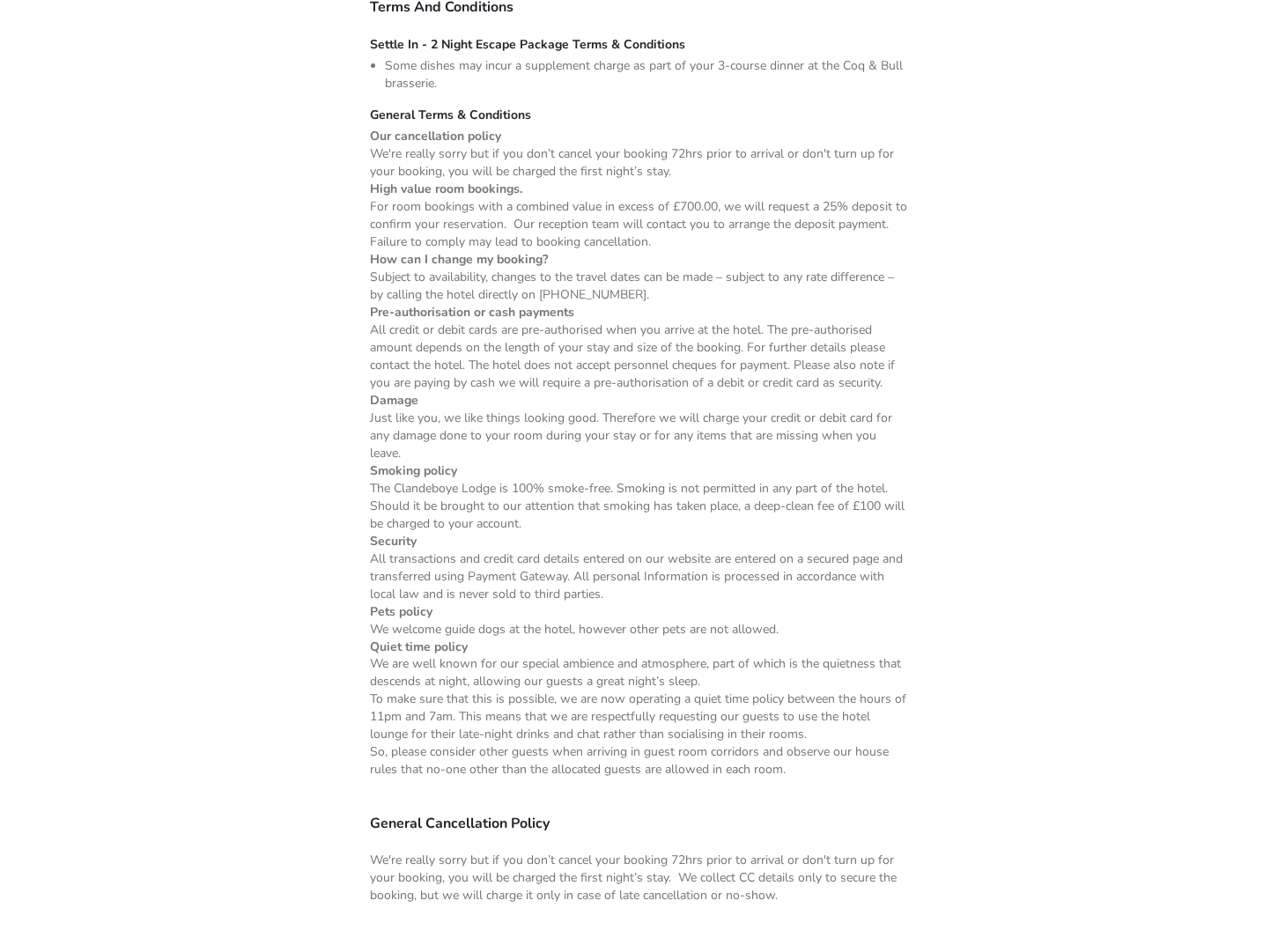
scroll to position [1293, 0]
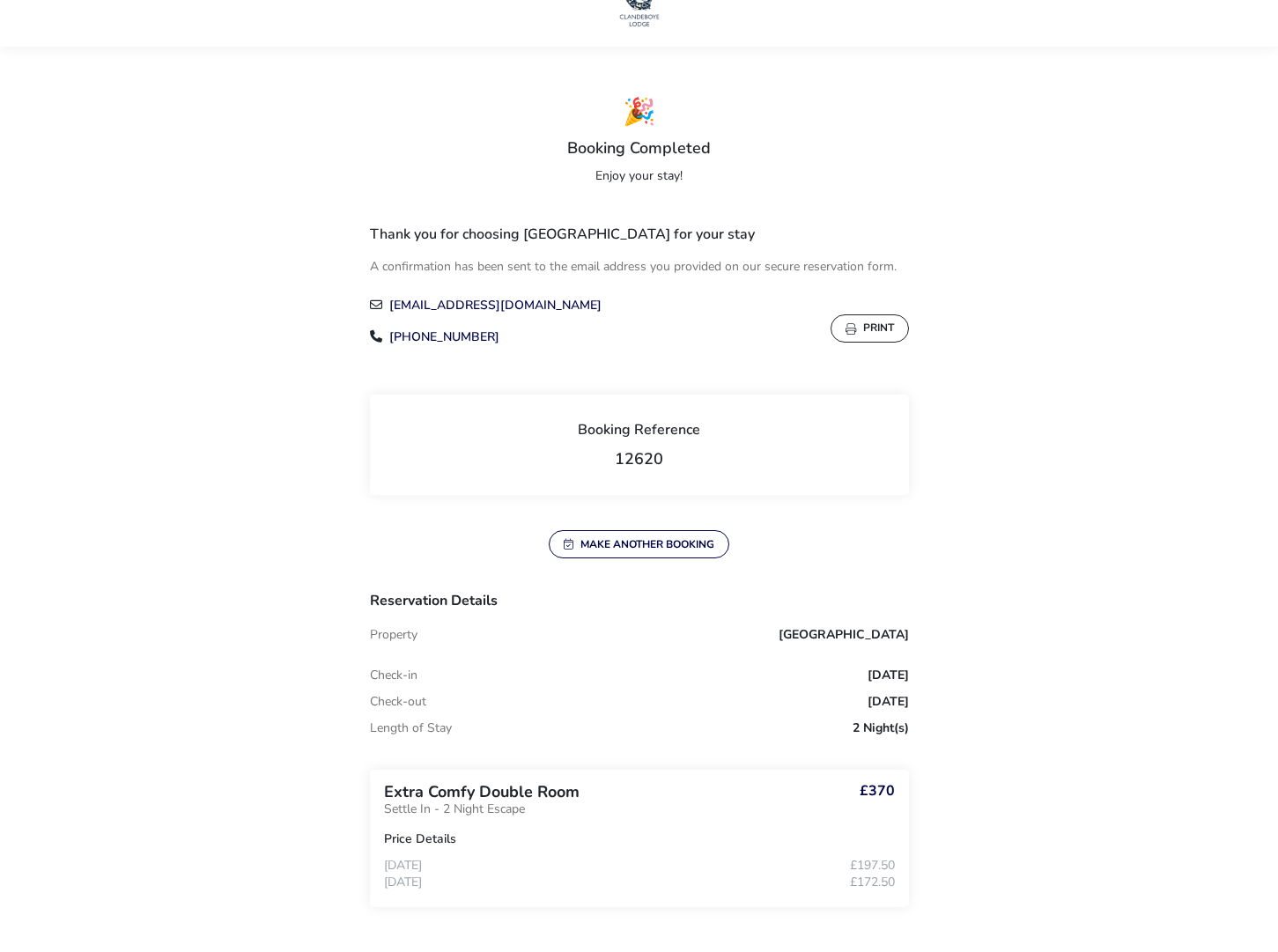
scroll to position [41, 0]
